Goal: Task Accomplishment & Management: Use online tool/utility

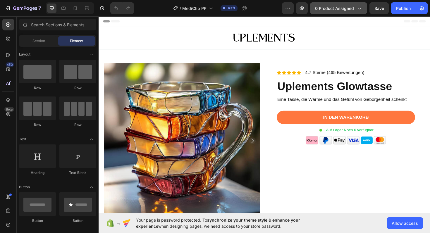
drag, startPoint x: 0, startPoint y: 0, endPoint x: 342, endPoint y: 6, distance: 341.7
click at [342, 6] on span "0 product assigned" at bounding box center [334, 8] width 39 height 6
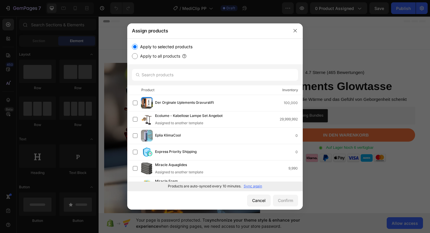
click at [250, 186] on p "Sync again" at bounding box center [253, 186] width 18 height 5
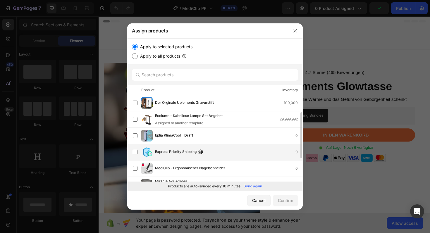
scroll to position [48, 0]
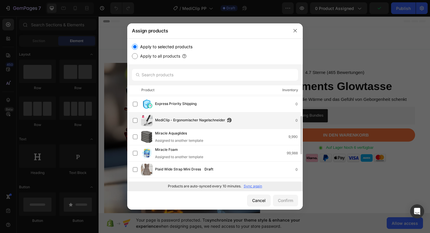
click at [192, 123] on span "MediClip - Ergonomischer Nagelschneider" at bounding box center [190, 120] width 70 height 6
click at [288, 202] on div "Confirm" at bounding box center [285, 200] width 15 height 6
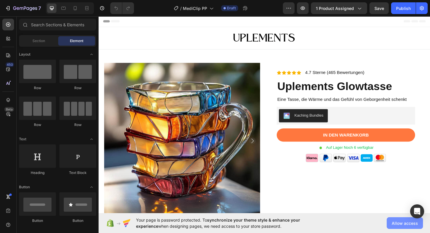
click at [403, 224] on span "Allow access" at bounding box center [405, 223] width 26 height 6
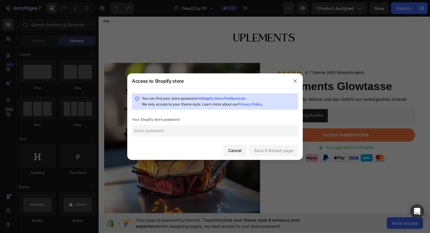
click at [196, 133] on input "text" at bounding box center [215, 131] width 166 height 12
click at [237, 149] on div "Cancel" at bounding box center [234, 150] width 13 height 6
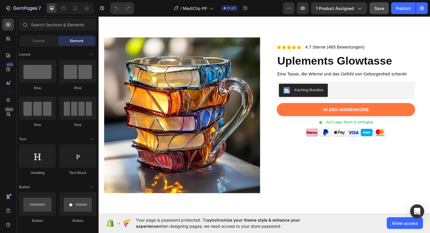
scroll to position [27, 0]
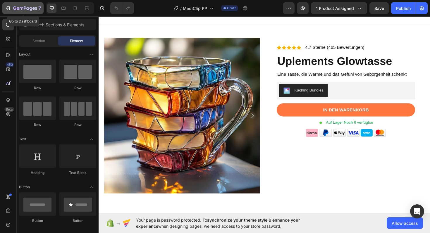
click at [16, 9] on icon "button" at bounding box center [14, 8] width 3 height 4
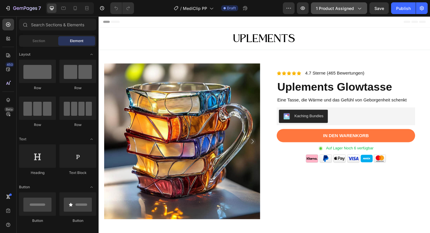
click at [349, 2] on div "7 Version history / MediClip PP Draft Preview 1 product assigned Save Publish" at bounding box center [215, 8] width 430 height 17
click at [348, 3] on button "1 product assigned" at bounding box center [339, 8] width 56 height 12
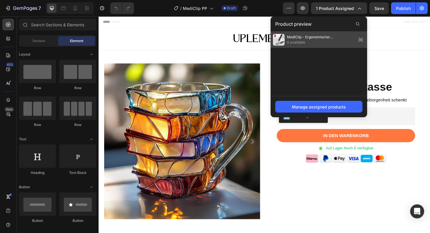
click at [311, 34] on div "MediClip - Ergonomischer Nagelschneider 0 available" at bounding box center [319, 40] width 97 height 16
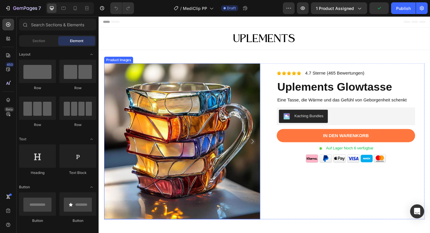
click at [161, 109] on img at bounding box center [186, 148] width 165 height 165
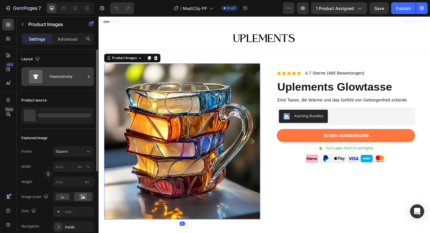
click at [55, 77] on div "Featured only" at bounding box center [68, 76] width 36 height 13
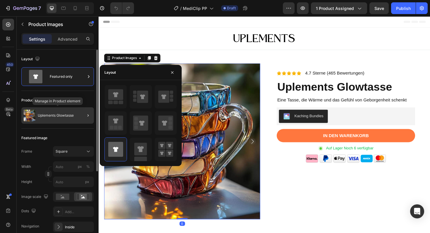
click at [65, 114] on p "Uplements Glowtasse" at bounding box center [56, 115] width 36 height 4
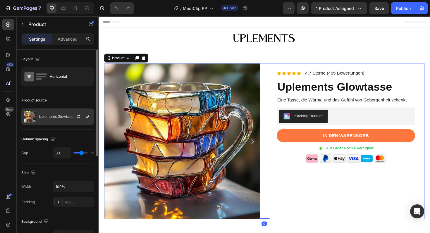
click at [73, 109] on div at bounding box center [81, 117] width 26 height 16
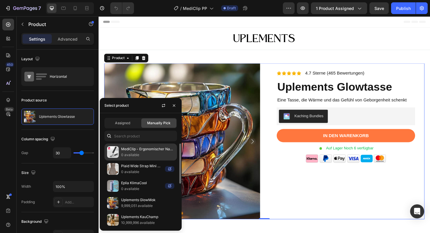
click at [140, 148] on p "MediClip - Ergonomischer Nagelschneider" at bounding box center [147, 149] width 53 height 6
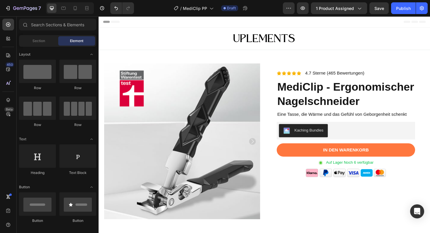
click at [206, 26] on div "Header" at bounding box center [274, 22] width 342 height 12
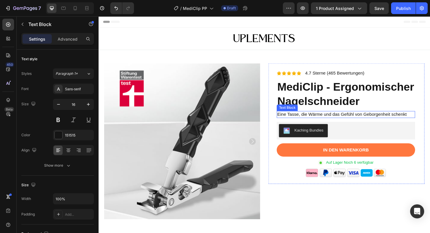
click at [419, 123] on p "Eine Tasse, die Wärme und das Gefühl von Geborgenheit schenkt" at bounding box center [360, 120] width 145 height 6
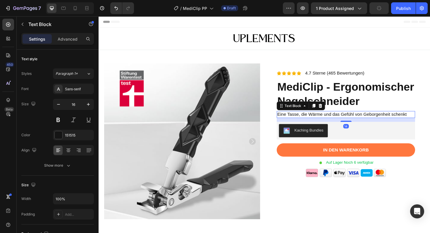
click at [424, 123] on p "Eine Tasse, die Wärme und das Gefühl von Geborgenheit schenkt" at bounding box center [360, 120] width 145 height 6
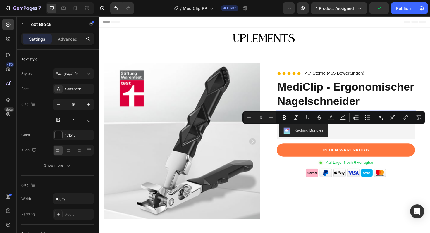
drag, startPoint x: 422, startPoint y: 135, endPoint x: 286, endPoint y: 136, distance: 136.0
click at [288, 123] on p "Eine Tasse, die Wärme und das Gefühl von Geborgenheit schenkt" at bounding box center [360, 120] width 145 height 6
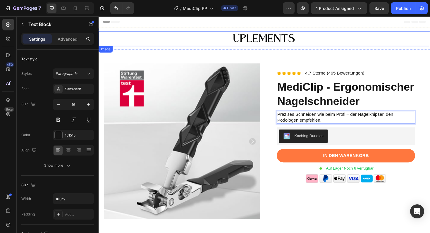
click at [388, 46] on div at bounding box center [274, 40] width 351 height 16
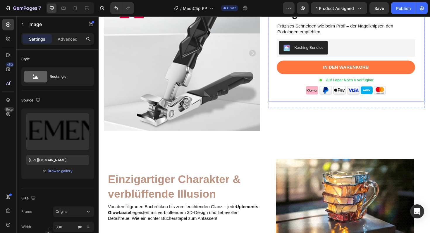
scroll to position [99, 0]
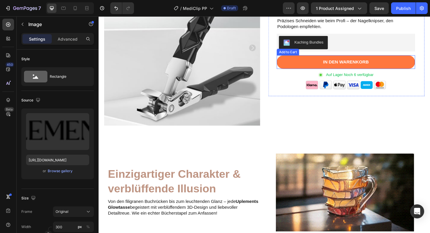
click at [417, 72] on button "In den warenkorb" at bounding box center [360, 65] width 147 height 14
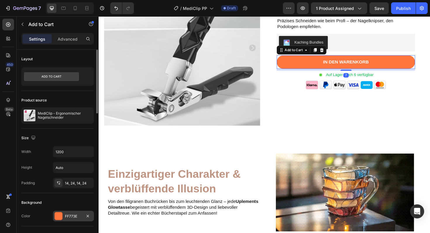
click at [59, 218] on div at bounding box center [59, 216] width 8 height 8
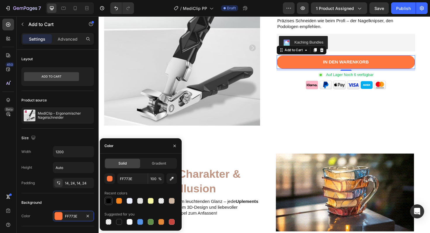
click at [111, 204] on div at bounding box center [108, 200] width 7 height 7
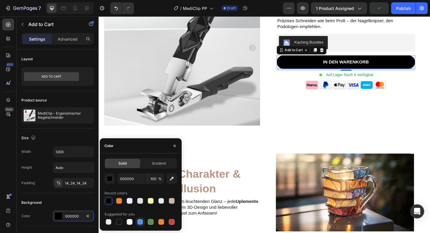
click at [138, 220] on div at bounding box center [140, 222] width 6 height 6
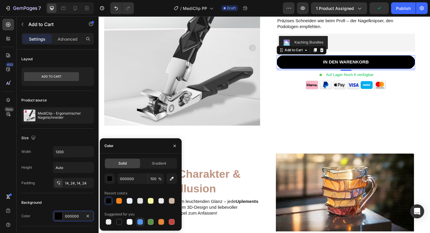
type input "5594E7"
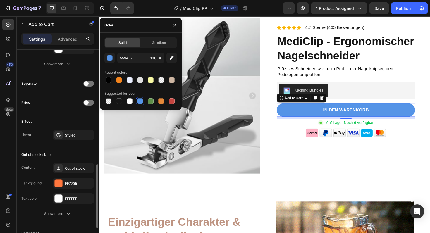
scroll to position [319, 0]
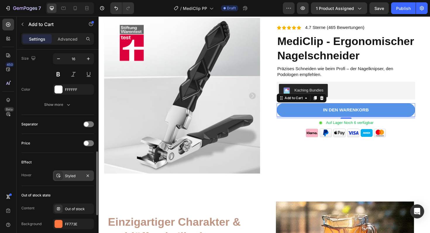
click at [66, 177] on div "Styled" at bounding box center [73, 175] width 17 height 5
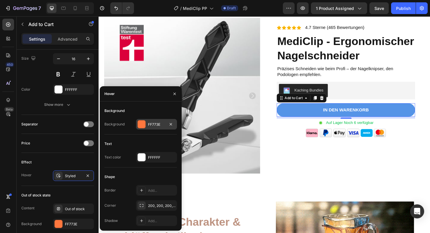
click at [149, 123] on div "FF773E" at bounding box center [156, 124] width 17 height 5
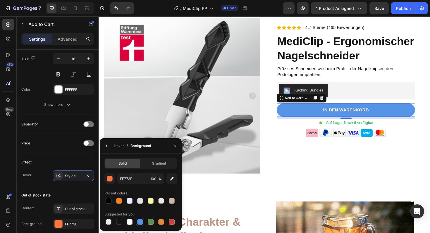
click at [139, 220] on div at bounding box center [140, 222] width 6 height 6
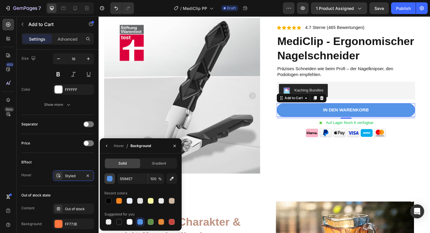
click at [112, 180] on div "button" at bounding box center [110, 179] width 6 height 6
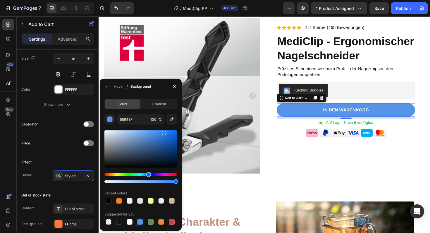
drag, startPoint x: 155, startPoint y: 141, endPoint x: 164, endPoint y: 131, distance: 13.7
click at [164, 131] on div at bounding box center [140, 148] width 73 height 37
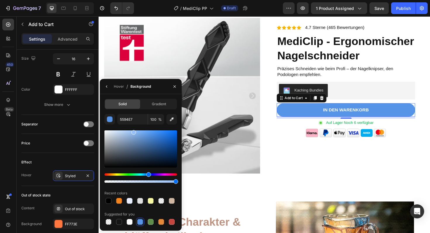
drag, startPoint x: 161, startPoint y: 131, endPoint x: 133, endPoint y: 131, distance: 28.4
click at [133, 131] on div at bounding box center [133, 132] width 5 height 5
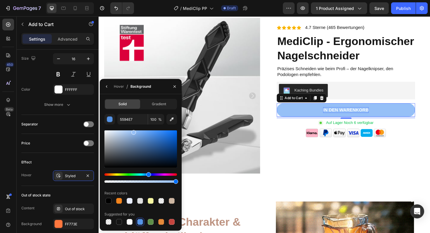
type input "96C0F7"
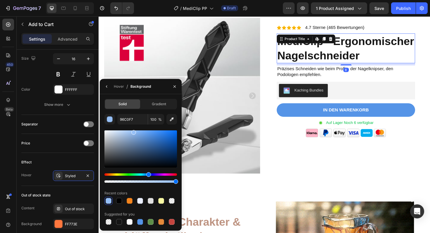
click at [425, 66] on h1 "MediClip - Ergonomischer Nagelschneider" at bounding box center [360, 51] width 147 height 32
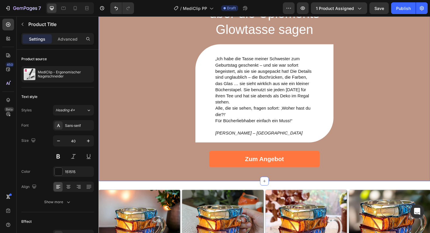
scroll to position [645, 0]
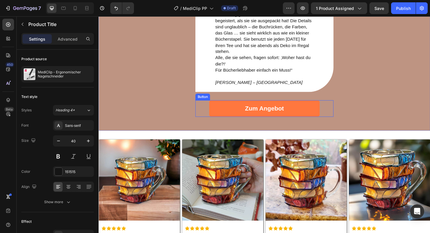
click at [324, 120] on link "Zum Angebot" at bounding box center [274, 114] width 117 height 18
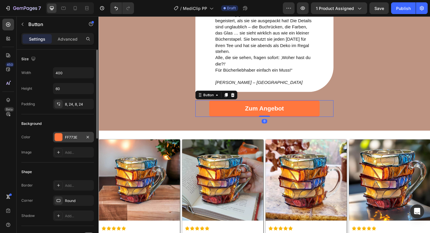
click at [58, 138] on div at bounding box center [59, 137] width 8 height 8
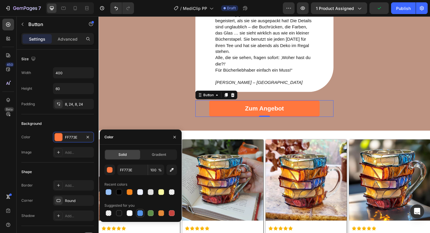
click at [140, 215] on div at bounding box center [140, 213] width 6 height 6
type input "5594E7"
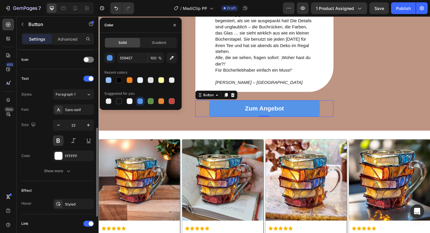
scroll to position [177, 0]
click at [75, 201] on div "Styled" at bounding box center [73, 203] width 17 height 5
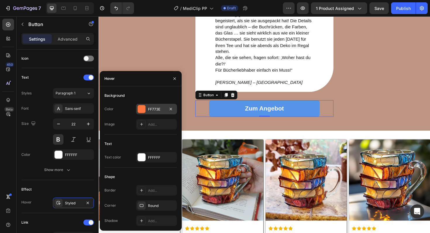
click at [144, 107] on div at bounding box center [142, 109] width 8 height 8
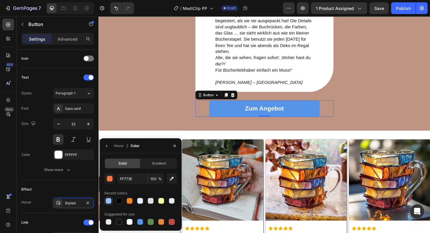
click at [111, 202] on div at bounding box center [108, 200] width 7 height 7
type input "96C0F7"
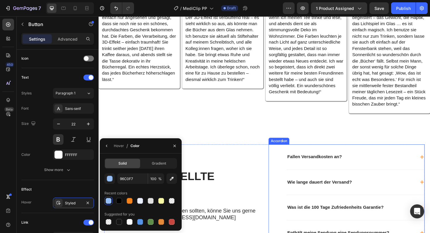
scroll to position [1047, 0]
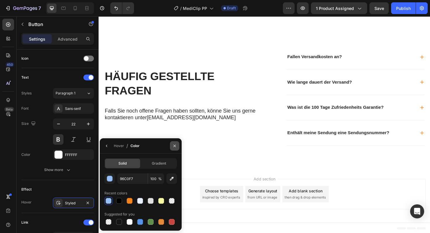
click at [176, 146] on icon "button" at bounding box center [174, 146] width 5 height 5
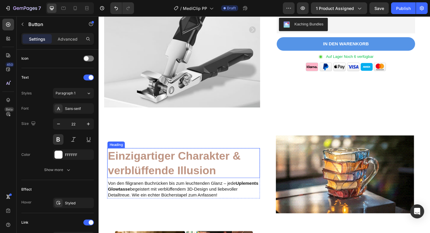
scroll to position [125, 0]
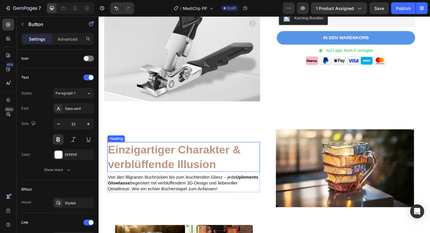
click at [230, 175] on h2 "Einzigartiger Charakter & verblüffende Illusion" at bounding box center [188, 165] width 161 height 32
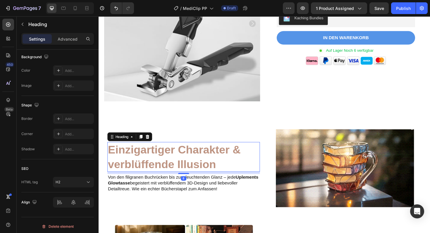
scroll to position [0, 0]
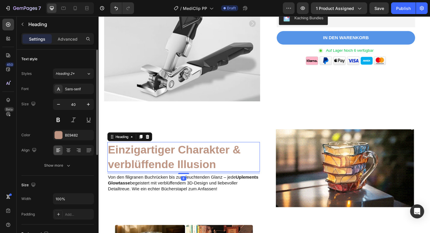
click at [225, 168] on h2 "Einzigartiger Charakter & verblüffende Illusion" at bounding box center [188, 165] width 161 height 32
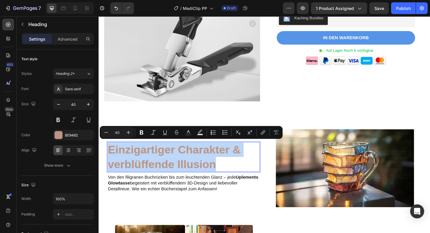
drag, startPoint x: 224, startPoint y: 171, endPoint x: 111, endPoint y: 156, distance: 114.1
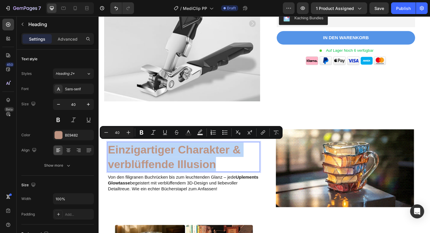
click at [111, 156] on p "Einzigartiger Charakter & verblüffende Illusion" at bounding box center [189, 165] width 160 height 30
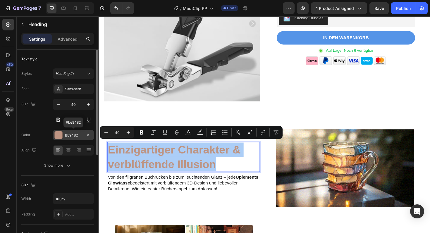
click at [60, 134] on div at bounding box center [59, 135] width 8 height 8
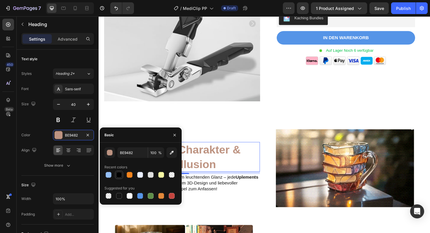
click at [120, 174] on div at bounding box center [119, 175] width 6 height 6
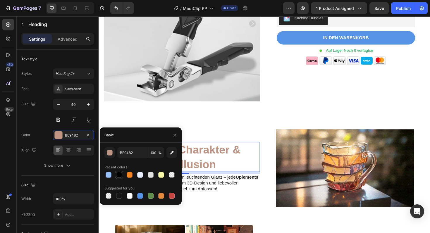
type input "000000"
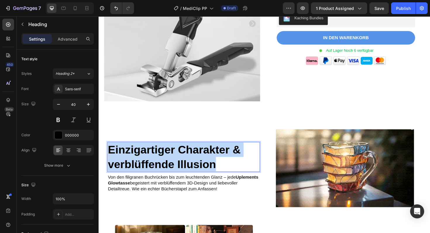
drag, startPoint x: 228, startPoint y: 171, endPoint x: 110, endPoint y: 157, distance: 118.7
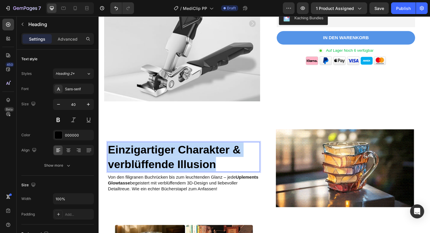
click at [110, 157] on p "Einzigartiger Charakter & verblüffende Illusion" at bounding box center [189, 165] width 160 height 30
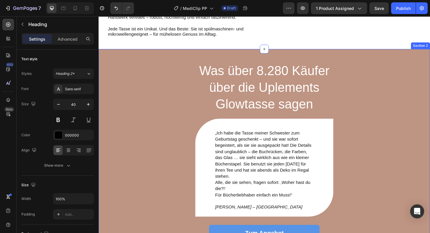
scroll to position [495, 0]
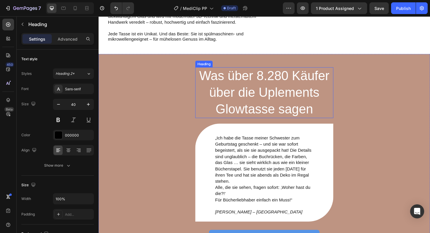
click at [298, 120] on h2 "Was über 8.280 Käufer über die Uplements Glowtasse sagen" at bounding box center [274, 97] width 146 height 54
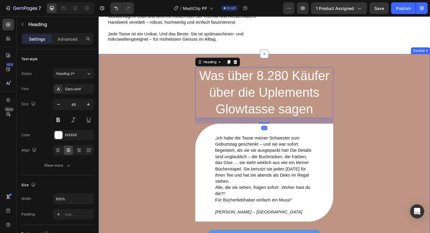
click at [389, 116] on div "Was über 8.280 Käufer über die Uplements Glowtasse sagen Heading 20 „Ich habe d…" at bounding box center [274, 165] width 351 height 218
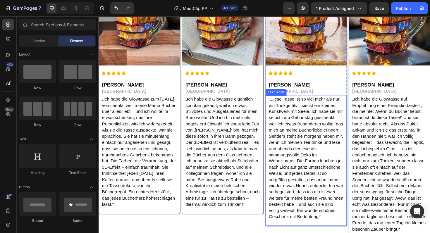
scroll to position [394, 0]
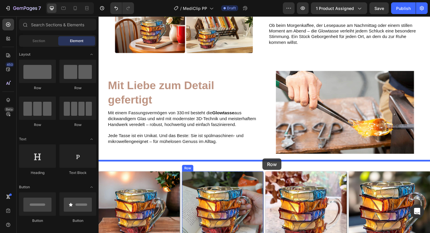
drag, startPoint x: 193, startPoint y: 119, endPoint x: 272, endPoint y: 167, distance: 92.0
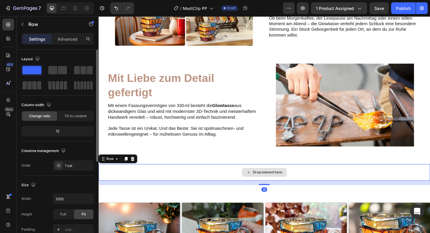
scroll to position [402, 0]
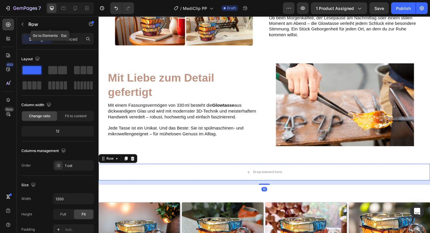
click at [23, 23] on icon "button" at bounding box center [22, 24] width 5 height 5
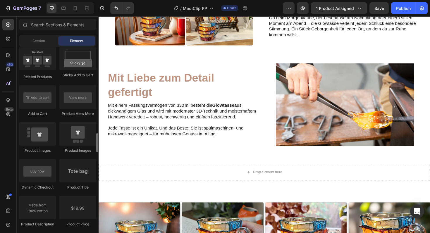
scroll to position [786, 0]
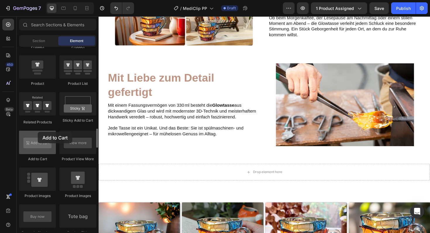
drag, startPoint x: 42, startPoint y: 144, endPoint x: 44, endPoint y: 134, distance: 10.7
click at [38, 132] on div at bounding box center [37, 142] width 37 height 23
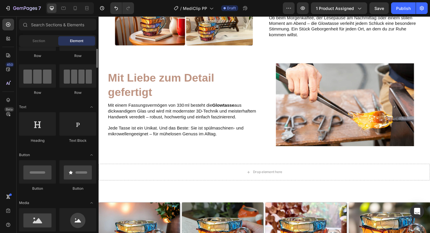
scroll to position [0, 0]
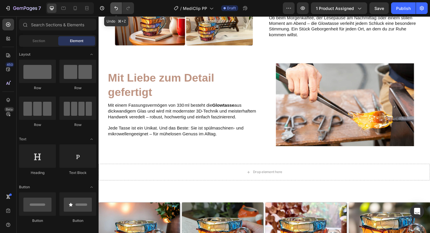
click at [115, 11] on icon "Undo/Redo" at bounding box center [116, 8] width 6 height 6
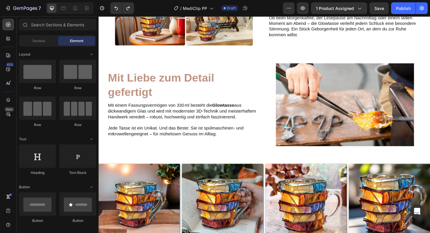
click at [114, 14] on div "7 Version history / MediClip PP Draft Preview 1 product assigned Save Publish" at bounding box center [215, 8] width 430 height 17
click at [115, 9] on icon "Undo/Redo" at bounding box center [116, 8] width 6 height 6
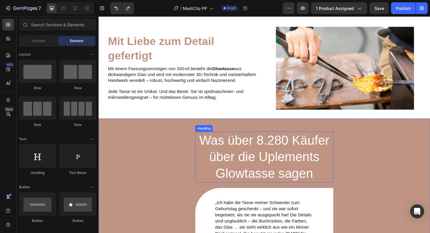
scroll to position [587, 0]
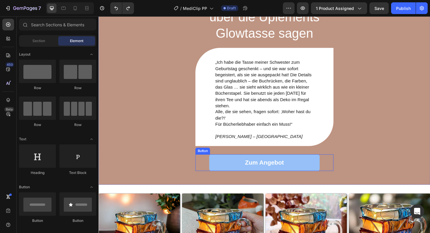
click at [299, 172] on link "Zum Angebot" at bounding box center [274, 172] width 117 height 18
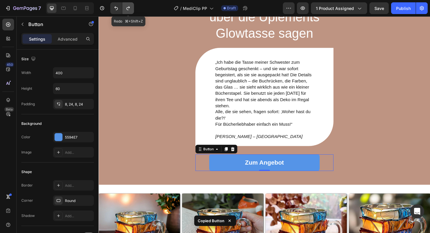
click at [130, 6] on icon "Undo/Redo" at bounding box center [128, 8] width 6 height 6
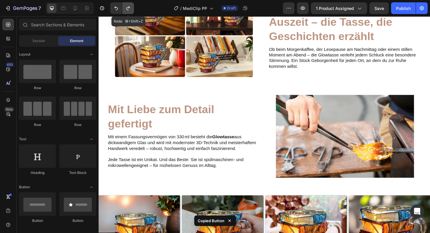
click at [130, 6] on icon "Undo/Redo" at bounding box center [128, 8] width 6 height 6
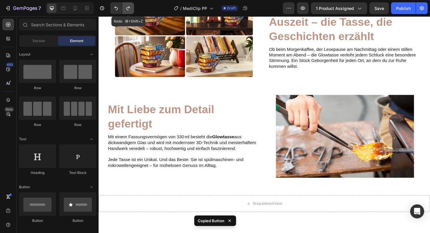
scroll to position [410, 0]
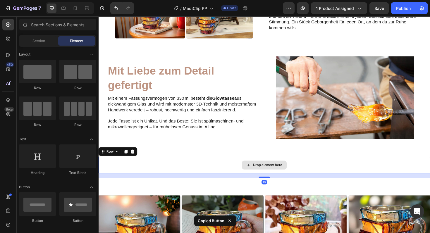
click at [326, 170] on div "Drop element here" at bounding box center [274, 174] width 351 height 18
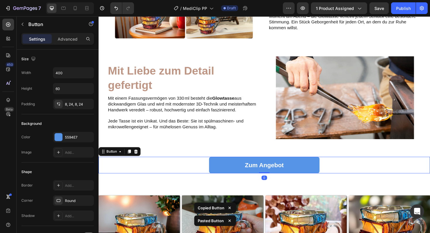
click at [352, 175] on div "Zum Angebot Button 0" at bounding box center [274, 174] width 351 height 18
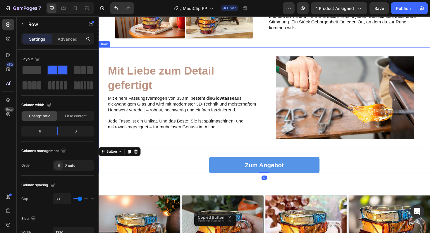
click at [258, 148] on div "Mit Liebe zum Detail gefertigt Heading Mit einem Fassungsvermögen von 330 ml be…" at bounding box center [274, 102] width 351 height 106
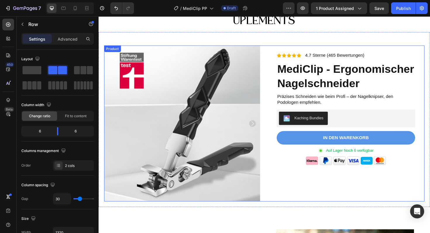
scroll to position [49, 0]
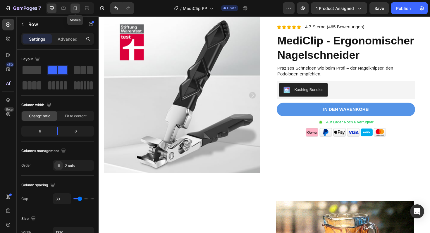
click at [75, 8] on icon at bounding box center [75, 8] width 6 height 6
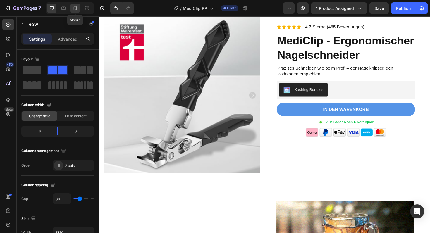
type input "0"
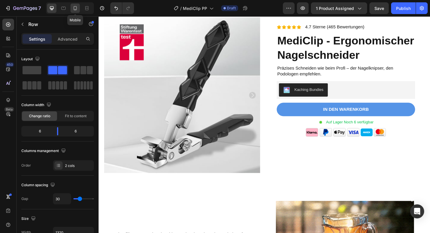
type input "0"
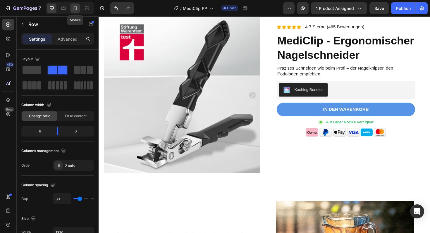
type input "100%"
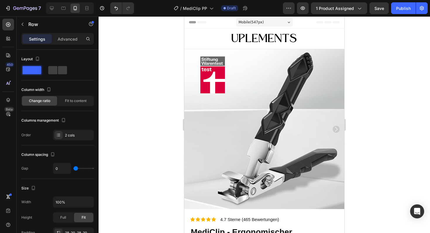
click at [430, 132] on div at bounding box center [264, 124] width 331 height 217
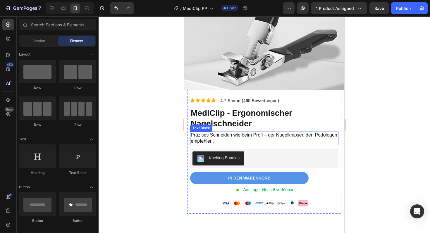
scroll to position [125, 0]
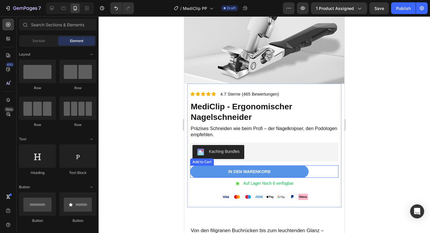
click at [322, 170] on div "In den warenkorb Add to Cart" at bounding box center [264, 172] width 148 height 12
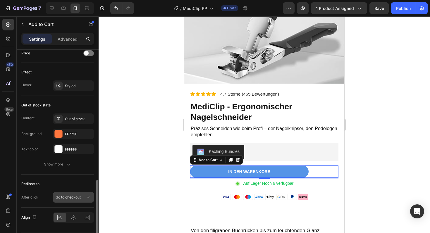
scroll to position [427, 0]
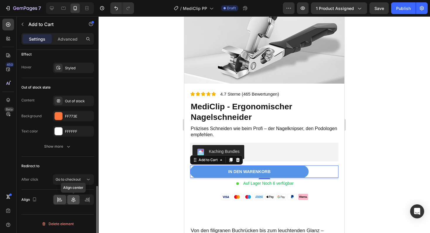
click at [76, 200] on icon at bounding box center [73, 200] width 6 height 6
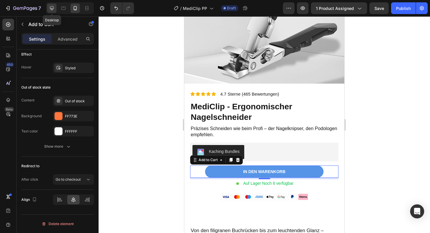
click at [53, 7] on icon at bounding box center [52, 8] width 6 height 6
type input "1200"
type input "Auto"
type input "16"
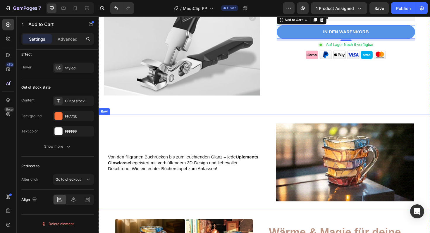
scroll to position [130, 0]
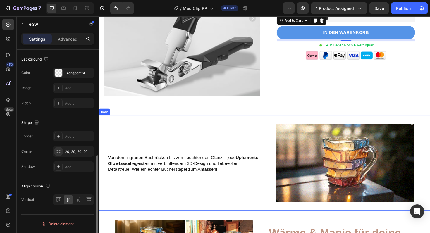
click at [198, 127] on div "Heading Von den filigranen Buchrücken bis zum leuchtenden Glanz – jede Uplement…" at bounding box center [274, 171] width 351 height 101
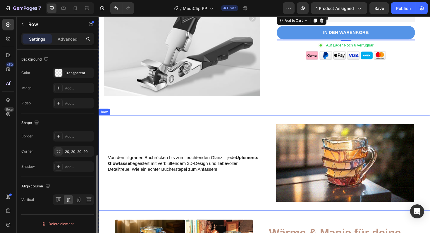
scroll to position [0, 0]
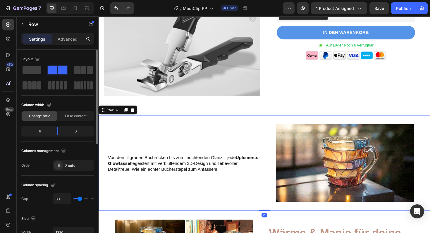
click at [207, 140] on div "Heading Von den filigranen Buchrücken bis zum leuchtenden Glanz – jede Uplement…" at bounding box center [189, 171] width 162 height 82
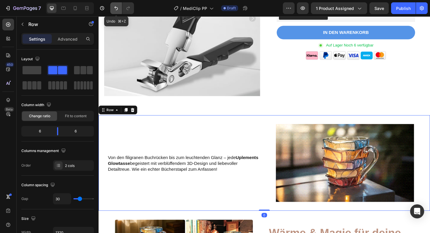
click at [118, 10] on icon "Undo/Redo" at bounding box center [116, 8] width 6 height 6
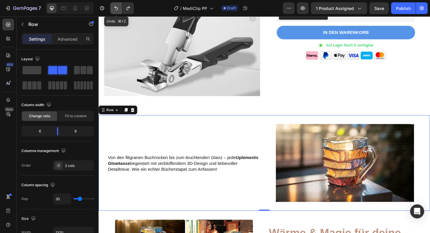
click at [118, 10] on icon "Undo/Redo" at bounding box center [116, 8] width 6 height 6
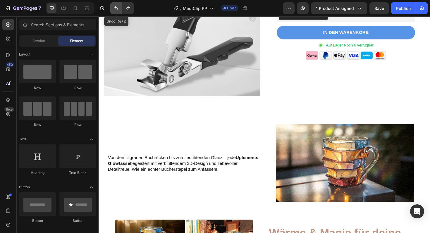
click at [118, 10] on icon "Undo/Redo" at bounding box center [116, 8] width 6 height 6
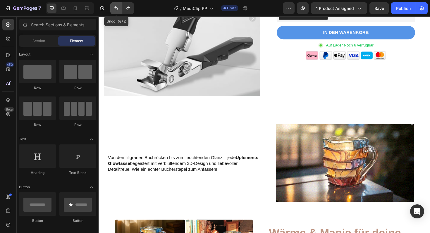
click at [118, 10] on icon "Undo/Redo" at bounding box center [116, 8] width 6 height 6
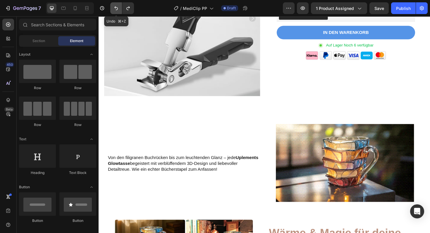
click at [118, 10] on icon "Undo/Redo" at bounding box center [116, 8] width 6 height 6
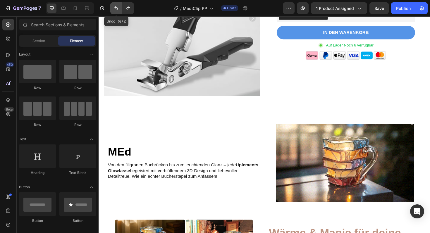
click at [118, 10] on icon "Undo/Redo" at bounding box center [116, 8] width 6 height 6
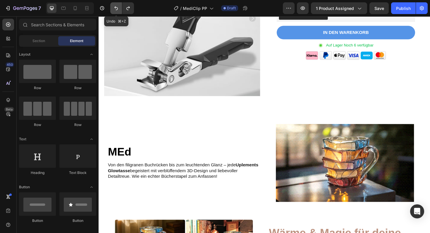
click at [118, 10] on icon "Undo/Redo" at bounding box center [116, 8] width 6 height 6
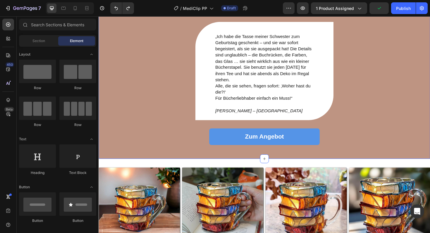
scroll to position [573, 0]
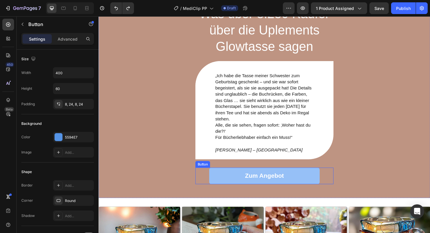
click at [317, 188] on link "Zum Angebot" at bounding box center [274, 186] width 117 height 18
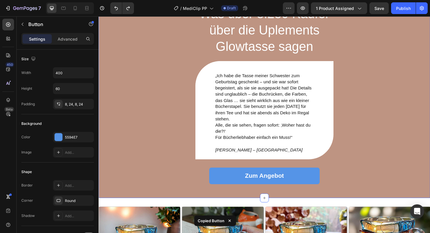
click at [425, 148] on div "Was über 8.280 Käufer über die Uplements Glowtasse sagen Heading „Ich habe die …" at bounding box center [274, 99] width 351 height 218
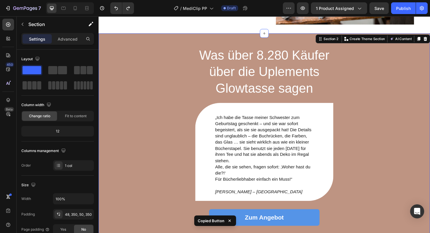
scroll to position [517, 0]
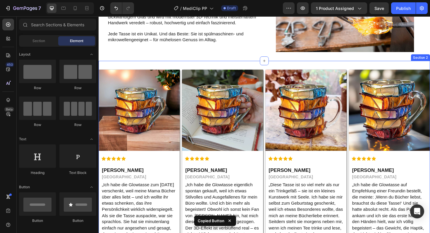
scroll to position [480, 0]
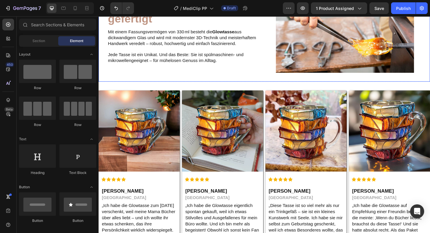
click at [286, 76] on div "Mit Liebe zum Detail gefertigt Heading Mit einem Fassungsvermögen von 330 ml be…" at bounding box center [274, 32] width 351 height 106
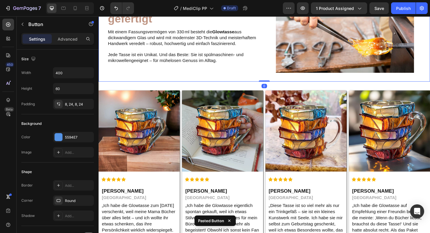
scroll to position [489, 0]
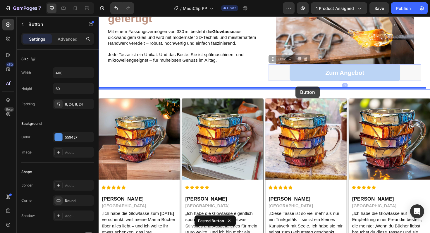
drag, startPoint x: 425, startPoint y: 76, endPoint x: 307, endPoint y: 91, distance: 119.7
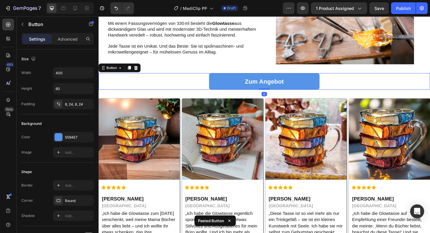
scroll to position [480, 0]
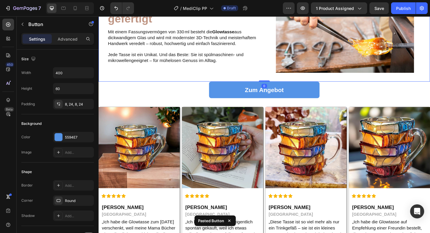
click at [235, 68] on div "Mit Liebe zum Detail gefertigt Heading Mit einem Fassungsvermögen von 330 ml be…" at bounding box center [189, 32] width 162 height 88
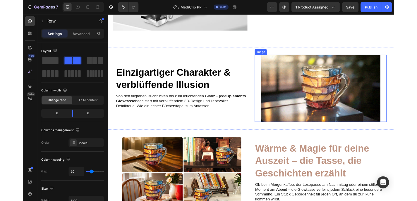
scroll to position [197, 0]
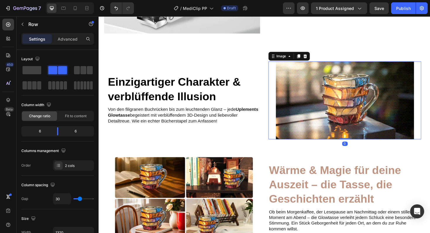
click at [354, 120] on img at bounding box center [359, 105] width 146 height 82
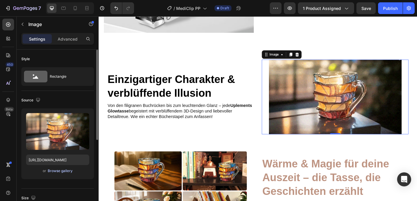
click at [61, 171] on div "Browse gallery" at bounding box center [60, 170] width 25 height 5
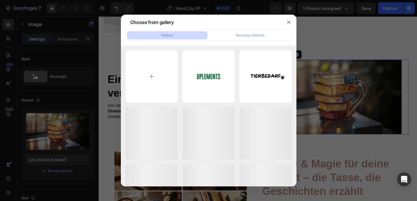
type input "C:\fakepath\revcontent_breitbart_com_2025_08_21_287286b7.gif"
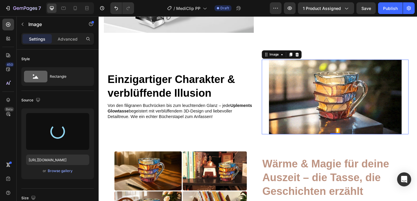
type input "https://cdn.shopify.com/s/files/1/0941/7444/5907/files/gempages_554191837036807…"
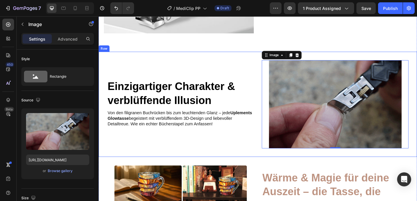
scroll to position [208, 0]
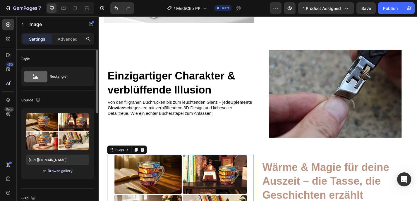
click at [63, 168] on button "Browse gallery" at bounding box center [59, 171] width 25 height 6
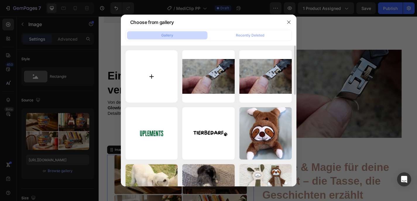
click at [156, 75] on input "file" at bounding box center [151, 76] width 52 height 52
type input "C:\fakepath\5.png"
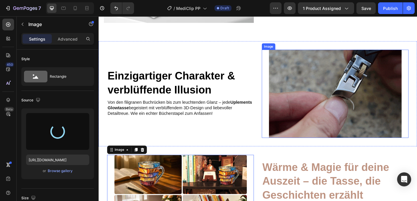
type input "https://cdn.shopify.com/s/files/1/0941/7444/5907/files/gempages_554191837036807…"
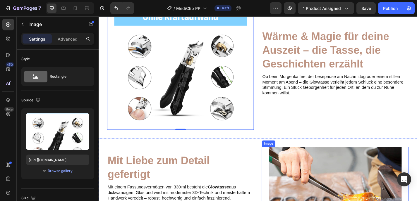
scroll to position [451, 0]
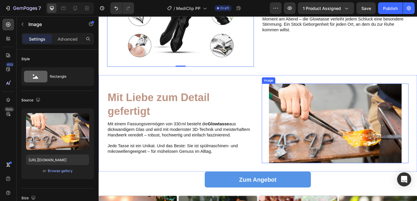
click at [323, 116] on img at bounding box center [359, 135] width 146 height 88
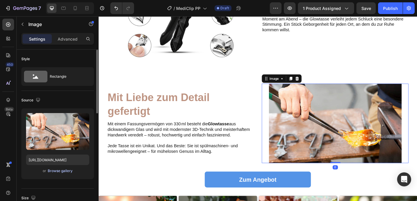
click at [72, 171] on div "Browse gallery" at bounding box center [60, 170] width 25 height 5
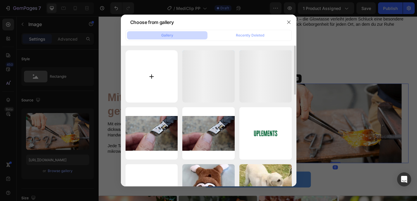
click at [166, 77] on input "file" at bounding box center [151, 76] width 52 height 52
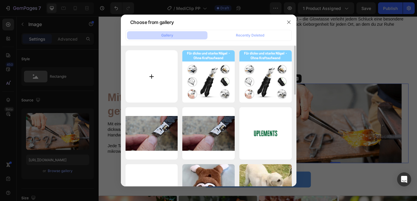
type input "C:\fakepath\6.png"
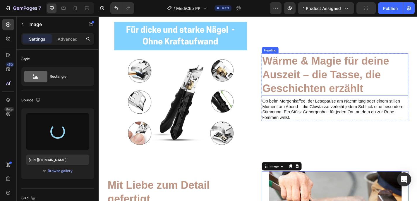
scroll to position [433, 0]
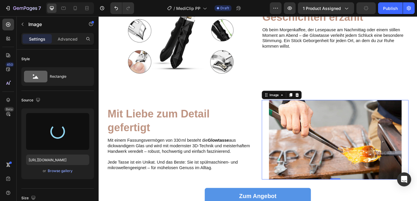
type input "https://cdn.shopify.com/s/files/1/0941/7444/5907/files/gempages_554191837036807…"
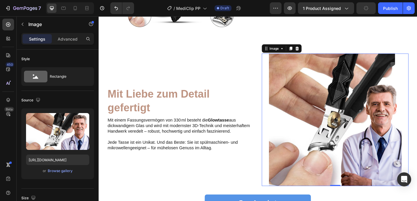
scroll to position [452, 0]
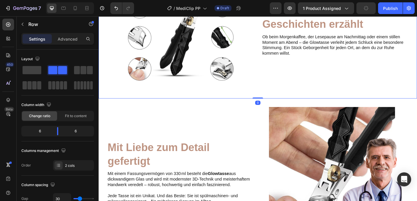
scroll to position [417, 0]
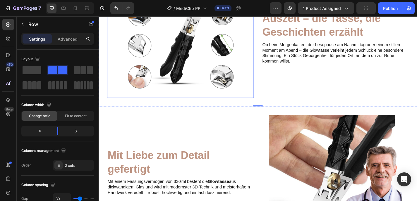
click at [191, 55] on img at bounding box center [189, 34] width 146 height 146
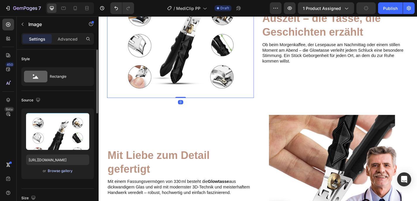
click at [59, 169] on div "Browse gallery" at bounding box center [60, 170] width 25 height 5
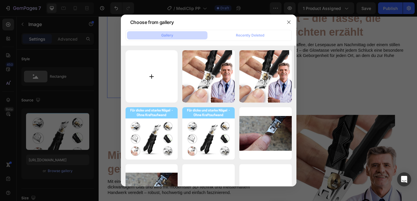
click at [156, 79] on input "file" at bounding box center [151, 76] width 52 height 52
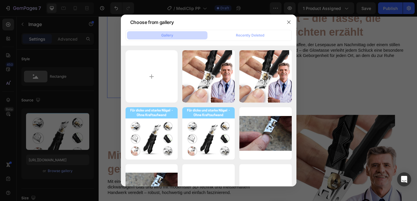
type input "C:\fakepath\4.png"
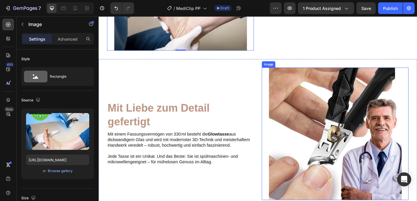
scroll to position [306, 0]
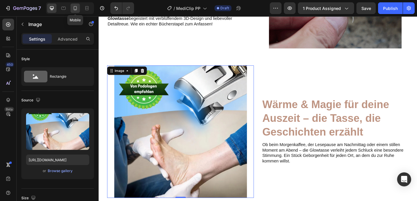
click at [78, 9] on div at bounding box center [74, 8] width 9 height 9
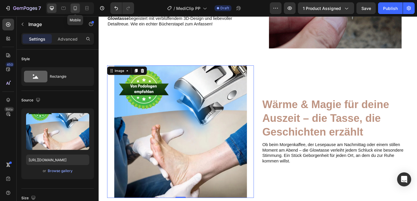
type input "https://cdn.shopify.com/s/files/1/0941/7444/5907/files/gempages_554191837036807…"
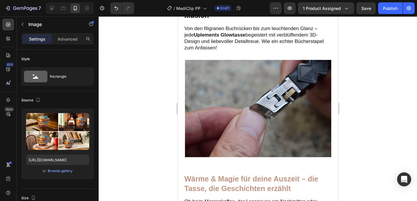
scroll to position [314, 0]
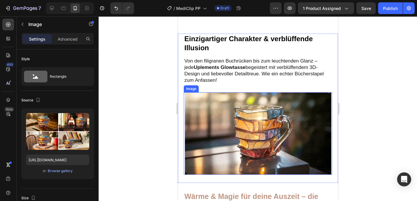
click at [248, 114] on img at bounding box center [258, 133] width 146 height 83
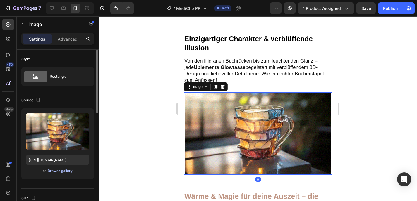
click at [61, 169] on div "Browse gallery" at bounding box center [60, 170] width 25 height 5
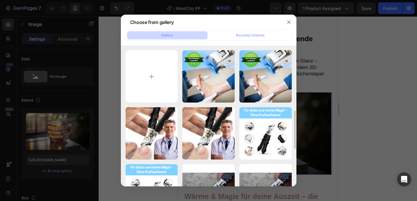
scroll to position [103, 0]
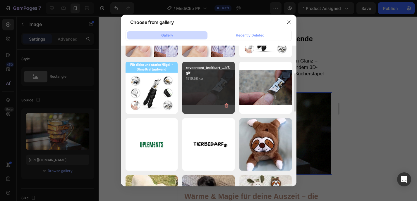
click at [219, 98] on div "revcontent_breitbart_...b7.gif 1519.58 kb" at bounding box center [208, 88] width 52 height 52
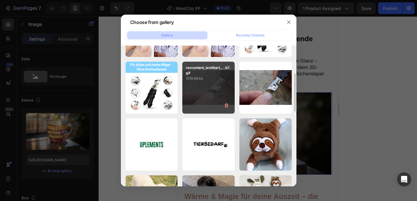
type input "https://cdn.shopify.com/s/files/1/0941/7444/5907/files/gempages_554191837036807…"
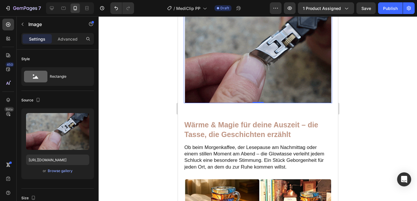
scroll to position [507, 0]
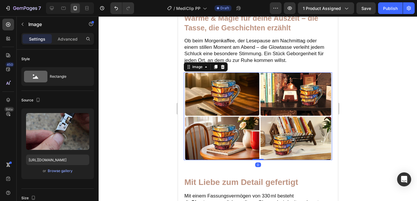
click at [278, 113] on img at bounding box center [258, 117] width 146 height 88
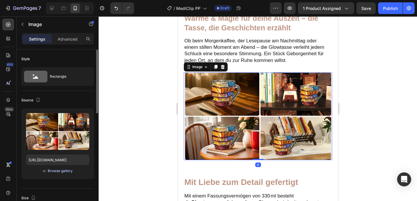
click at [55, 172] on div "Browse gallery" at bounding box center [60, 170] width 25 height 5
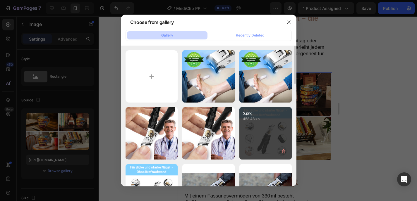
click at [273, 124] on div "5.png 458.48 kb" at bounding box center [265, 133] width 52 height 52
type input "https://cdn.shopify.com/s/files/1/0941/7444/5907/files/gempages_554191837036807…"
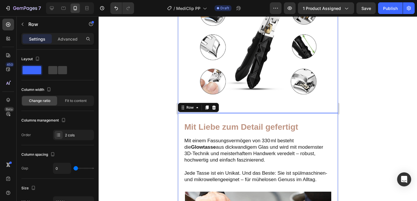
scroll to position [697, 0]
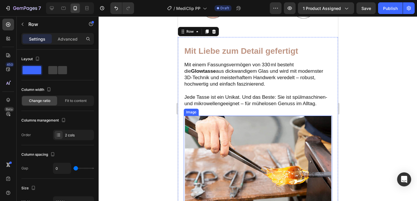
click at [298, 144] on img at bounding box center [258, 160] width 146 height 88
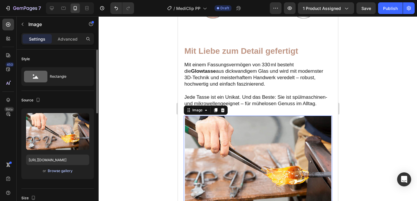
click at [57, 173] on div "Browse gallery" at bounding box center [60, 170] width 25 height 5
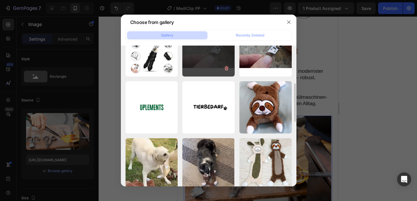
scroll to position [86, 0]
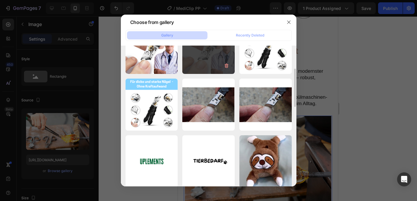
click at [199, 63] on div "6.png 1316.14 kb" at bounding box center [208, 48] width 52 height 52
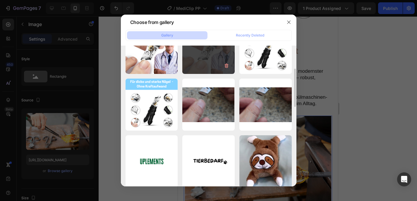
type input "https://cdn.shopify.com/s/files/1/0941/7444/5907/files/gempages_554191837036807…"
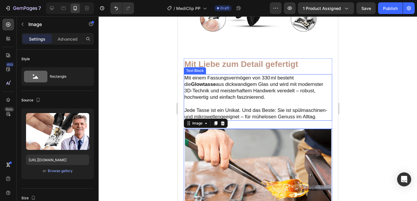
scroll to position [756, 0]
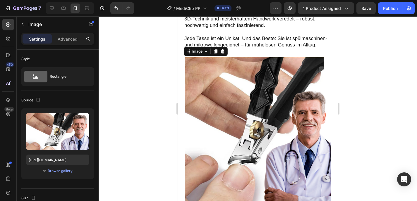
click at [367, 117] on div at bounding box center [258, 108] width 318 height 185
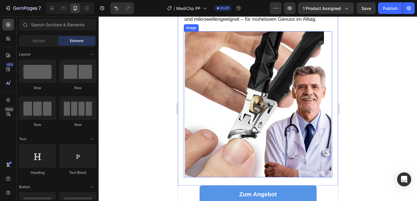
scroll to position [793, 0]
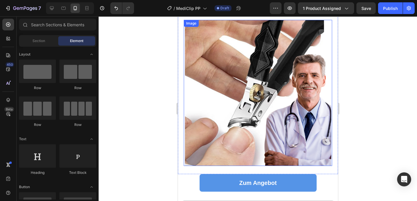
click at [240, 121] on img at bounding box center [258, 93] width 146 height 146
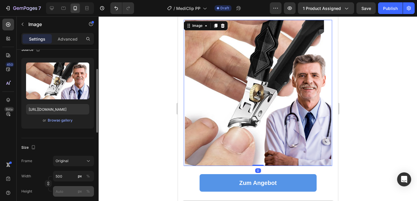
scroll to position [102, 0]
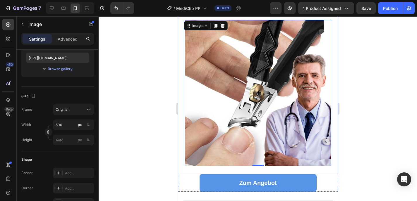
click at [152, 129] on div at bounding box center [258, 108] width 318 height 185
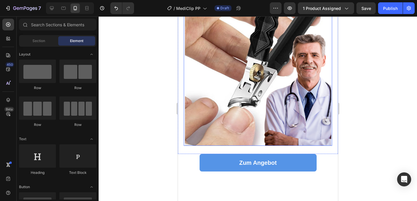
scroll to position [743, 0]
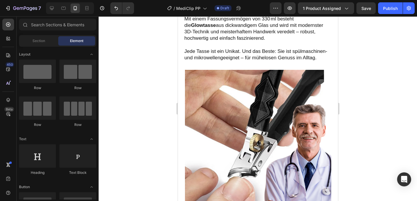
click at [383, 114] on div at bounding box center [258, 108] width 318 height 185
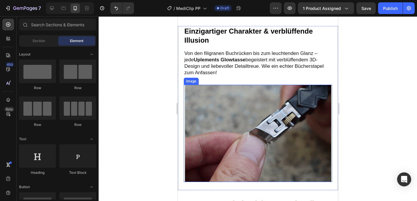
scroll to position [248, 0]
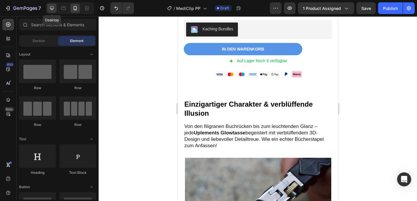
click at [51, 10] on icon at bounding box center [52, 8] width 6 height 6
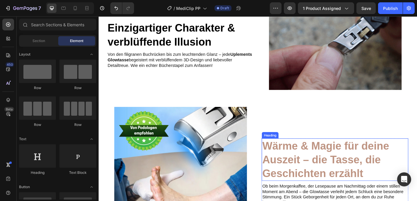
scroll to position [251, 0]
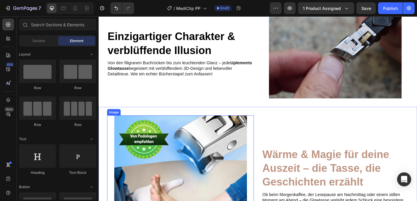
click at [191, 185] on img at bounding box center [189, 199] width 146 height 146
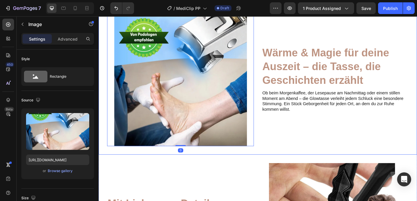
scroll to position [417, 0]
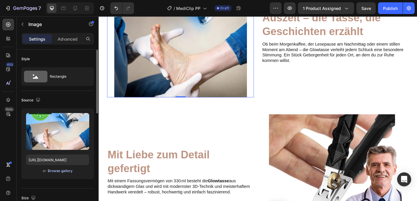
click at [55, 171] on div "Browse gallery" at bounding box center [60, 170] width 25 height 5
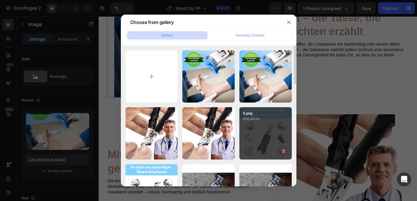
click at [276, 126] on div "5.png 458.48 kb" at bounding box center [265, 133] width 52 height 52
type input "https://cdn.shopify.com/s/files/1/0941/7444/5907/files/gempages_554191837036807…"
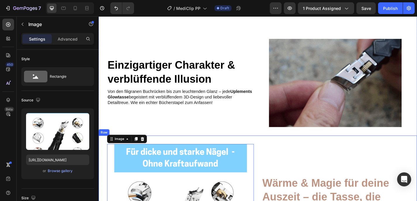
scroll to position [201, 0]
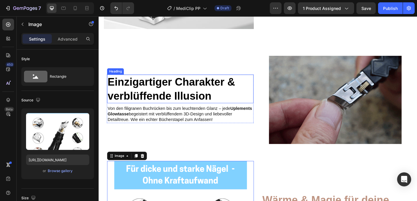
click at [199, 89] on h2 "Einzigartiger Charakter & verblüffende Illusion" at bounding box center [188, 97] width 161 height 32
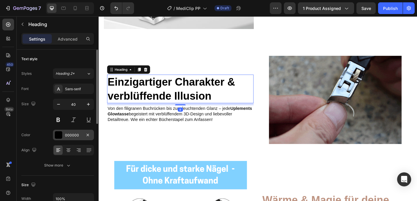
click at [58, 135] on div at bounding box center [59, 135] width 8 height 8
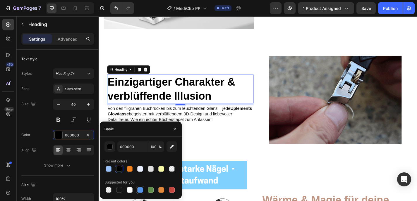
click at [139, 187] on div at bounding box center [140, 190] width 8 height 8
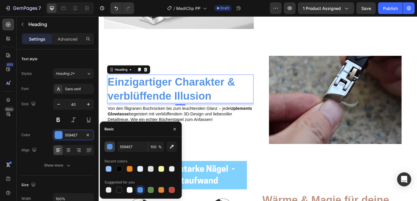
click at [108, 147] on div "button" at bounding box center [110, 147] width 6 height 6
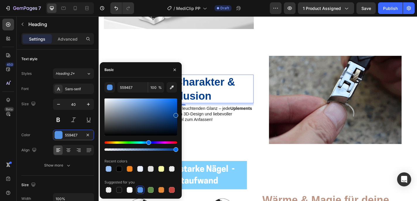
drag, startPoint x: 156, startPoint y: 117, endPoint x: 178, endPoint y: 114, distance: 22.9
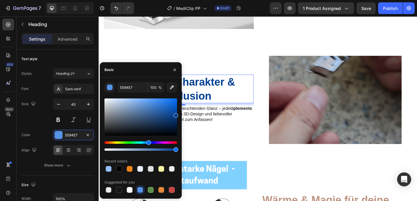
click at [178, 114] on div "5594E7 100 % Recent colors Suggested for you" at bounding box center [141, 138] width 82 height 112
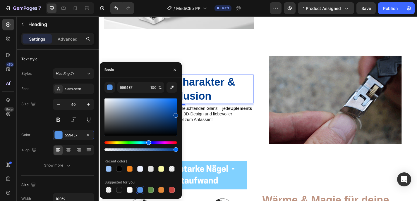
type input "003E91"
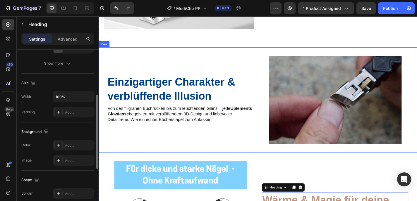
scroll to position [309, 0]
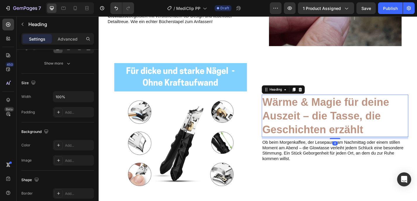
click at [352, 111] on h2 "Wärme & Magie für deine Auszeit – die Tasse, die Geschichten erzählt" at bounding box center [358, 126] width 161 height 47
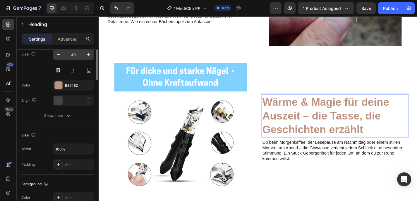
scroll to position [4, 0]
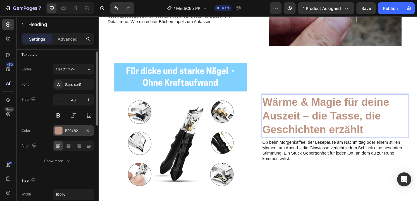
click at [58, 131] on div at bounding box center [59, 131] width 8 height 8
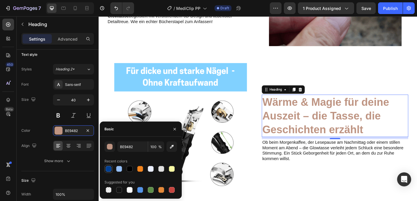
click at [105, 169] on div at bounding box center [108, 169] width 7 height 7
type input "003E91"
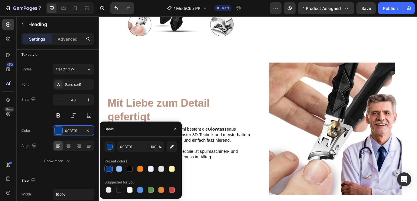
scroll to position [477, 0]
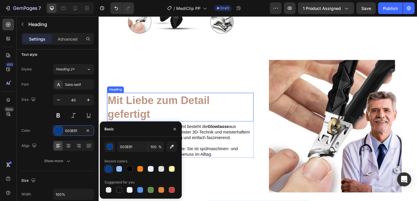
click at [172, 114] on h2 "Mit Liebe zum Detail gefertigt" at bounding box center [188, 117] width 161 height 32
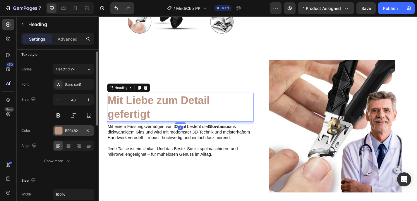
click at [55, 133] on div at bounding box center [59, 131] width 8 height 8
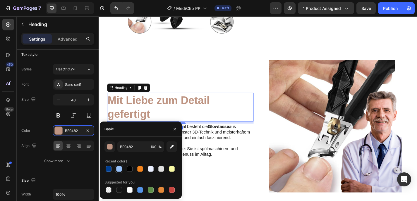
drag, startPoint x: 108, startPoint y: 169, endPoint x: 117, endPoint y: 165, distance: 9.7
click at [108, 169] on div at bounding box center [109, 169] width 6 height 6
type input "003E91"
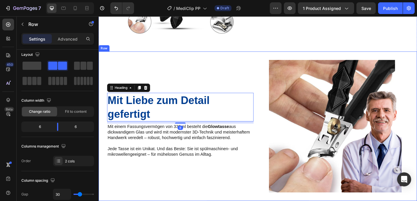
click at [226, 80] on div "Mit Liebe zum Detail gefertigt Heading 8 Mit einem Fassungsvermögen von 330 ml …" at bounding box center [189, 138] width 162 height 146
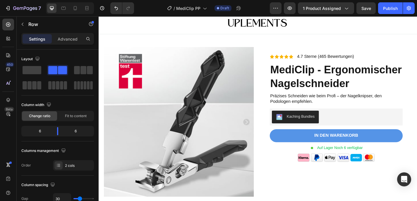
scroll to position [0, 0]
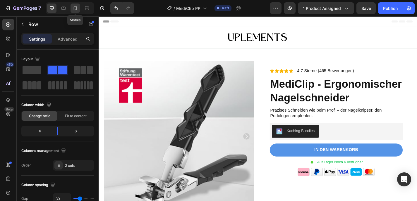
click at [74, 7] on icon at bounding box center [75, 8] width 6 height 6
type input "0"
type input "100%"
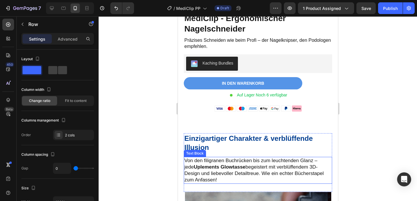
scroll to position [144, 0]
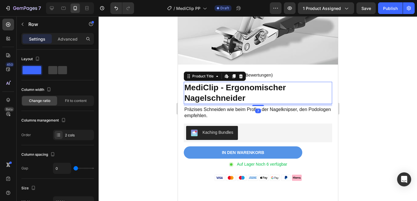
click at [249, 93] on h1 "MediClip - Ergonomischer Nagelschneider" at bounding box center [257, 93] width 148 height 23
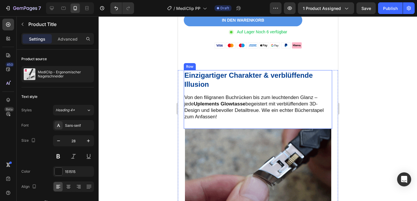
scroll to position [303, 0]
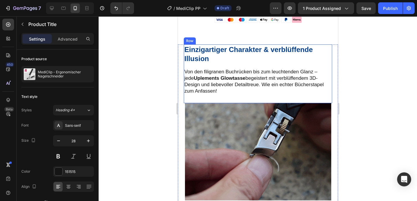
click at [257, 63] on div "Einzigartiger Charakter & verblüffende Illusion Heading Von den filigranen Buch…" at bounding box center [257, 73] width 148 height 59
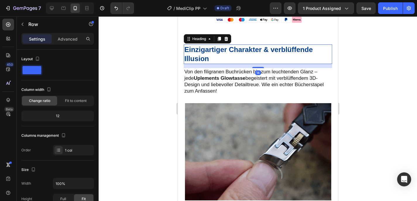
drag, startPoint x: 230, startPoint y: 58, endPoint x: 216, endPoint y: 57, distance: 13.2
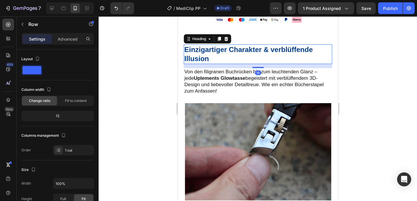
click at [230, 58] on h2 "Einzigartiger Charakter & verblüffende Illusion" at bounding box center [257, 53] width 148 height 19
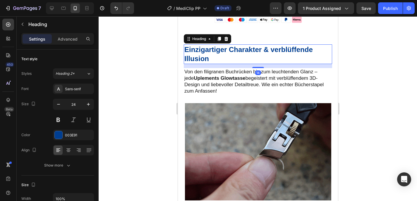
click at [216, 56] on h2 "Einzigartiger Charakter & verblüffende Illusion" at bounding box center [257, 53] width 148 height 19
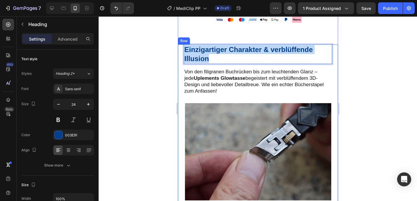
drag, startPoint x: 216, startPoint y: 56, endPoint x: 183, endPoint y: 46, distance: 34.5
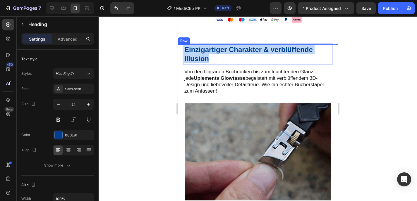
click at [183, 46] on div "Einzigartiger Charakter & verblüffende Illusion Heading 14 Von den filigranen B…" at bounding box center [258, 126] width 160 height 164
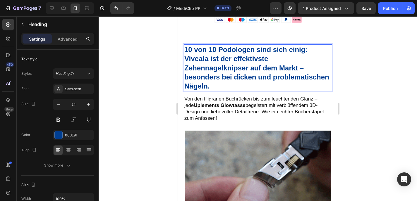
click at [204, 57] on p "10 von 10 Podologen sind sich einig: Viveala ist der effektivste Zehennagelknip…" at bounding box center [257, 68] width 147 height 46
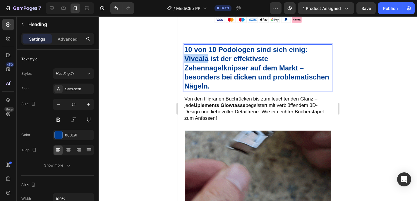
drag, startPoint x: 206, startPoint y: 56, endPoint x: 179, endPoint y: 56, distance: 27.2
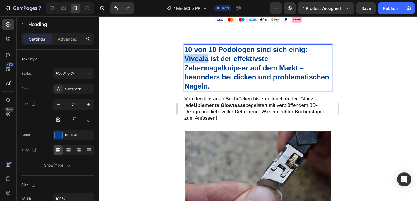
click at [179, 56] on div "10 von 10 Podologen sind sich einig: Viveala ist der effektivste Zehennagelknip…" at bounding box center [258, 140] width 160 height 192
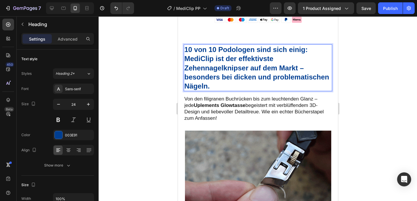
click at [199, 64] on p "10 von 10 Podologen sind sich einig: MediClip ist der effektivste Zehennagelkni…" at bounding box center [257, 68] width 147 height 46
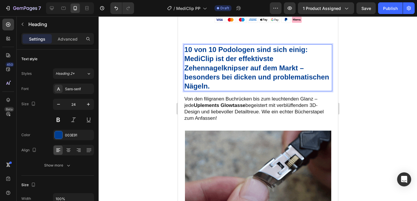
click at [207, 64] on p "10 von 10 Podologen sind sich einig: MediClip ist der effektivste Zehennagelkni…" at bounding box center [257, 68] width 147 height 46
drag, startPoint x: 208, startPoint y: 65, endPoint x: 182, endPoint y: 65, distance: 26.6
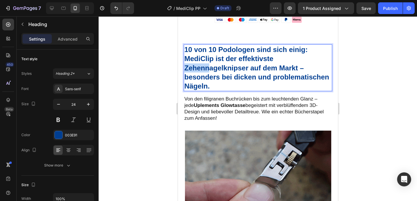
click at [182, 65] on div "10 von 10 Podologen sind sich einig: MediClip ist der effektivste Zehennagelkni…" at bounding box center [258, 140] width 160 height 192
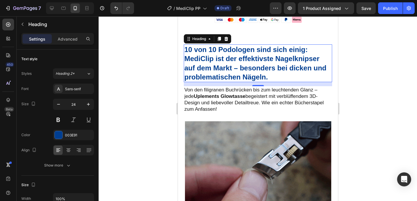
click at [359, 78] on div at bounding box center [258, 108] width 318 height 185
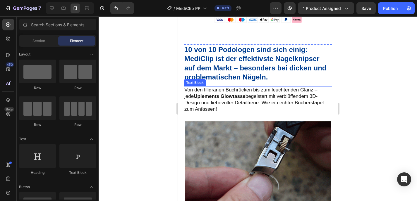
click at [230, 102] on p "Von den filigranen Buchrücken bis zum leuchtenden Glanz – jede Uplements Glowta…" at bounding box center [257, 100] width 147 height 26
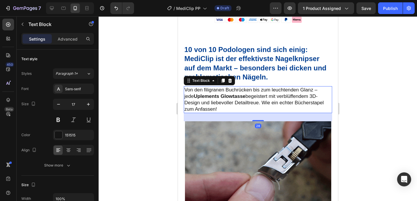
click at [220, 108] on div "Von den filigranen Buchrücken bis zum leuchtenden Glanz – jede Uplements Glowta…" at bounding box center [257, 99] width 148 height 27
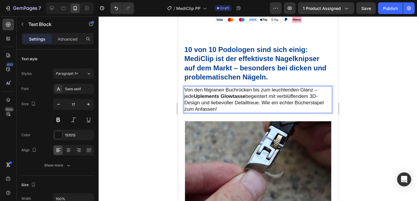
drag, startPoint x: 220, startPoint y: 105, endPoint x: 185, endPoint y: 86, distance: 39.7
click at [185, 87] on p "Von den filigranen Buchrücken bis zum leuchtenden Glanz – jede Uplements Glowta…" at bounding box center [257, 100] width 147 height 26
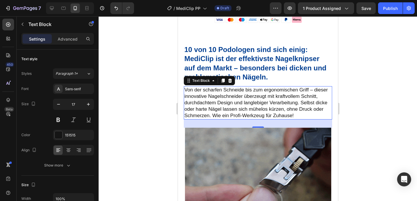
click at [388, 95] on div at bounding box center [258, 108] width 318 height 185
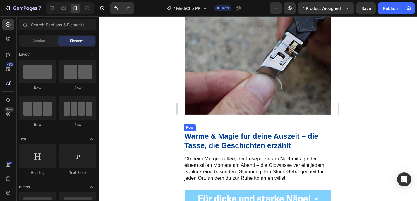
scroll to position [412, 0]
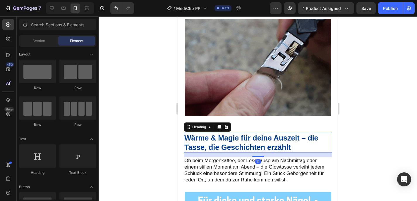
click at [291, 140] on h2 "Wärme & Magie für deine Auszeit – die Tasse, die Geschichten erzählt" at bounding box center [257, 143] width 148 height 20
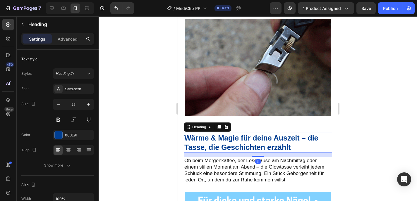
click at [299, 144] on h2 "Wärme & Magie für deine Auszeit – die Tasse, die Geschichten erzählt" at bounding box center [257, 143] width 148 height 20
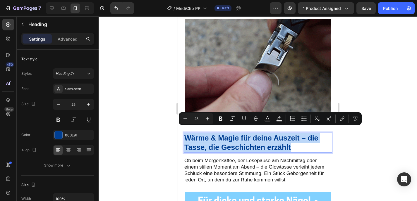
drag, startPoint x: 273, startPoint y: 141, endPoint x: 176, endPoint y: 133, distance: 97.5
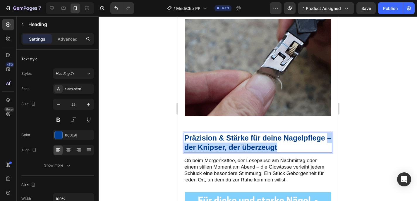
drag, startPoint x: 292, startPoint y: 142, endPoint x: 183, endPoint y: 142, distance: 108.8
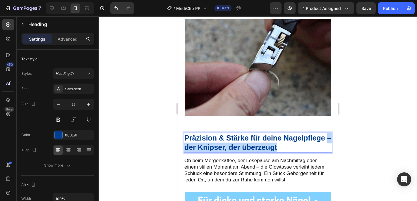
click at [183, 142] on h2 "Präzision & Stärke für deine Nagelpflege – der Knipser, der überzeugt" at bounding box center [257, 143] width 148 height 20
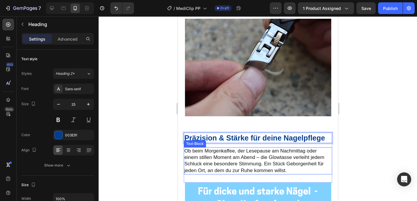
click at [290, 163] on p "Ob beim Morgenkaffee, der Lesepause am Nachmittag oder einem stillen Moment am …" at bounding box center [257, 161] width 147 height 26
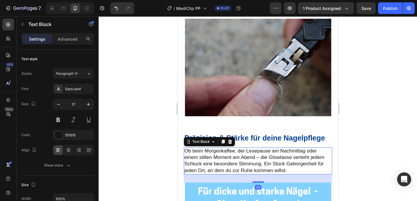
click at [290, 164] on p "Ob beim Morgenkaffee, der Lesepause am Nachmittag oder einem stillen Moment am …" at bounding box center [257, 161] width 147 height 26
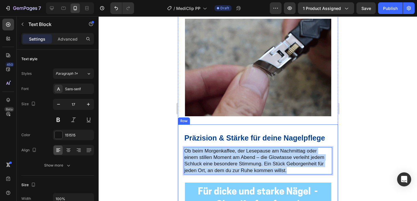
drag, startPoint x: 286, startPoint y: 164, endPoint x: 355, endPoint y: 163, distance: 69.3
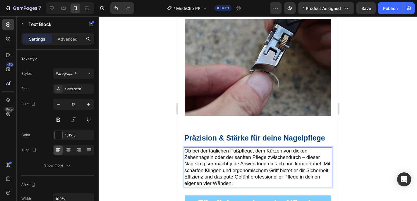
click at [387, 145] on div at bounding box center [258, 108] width 318 height 185
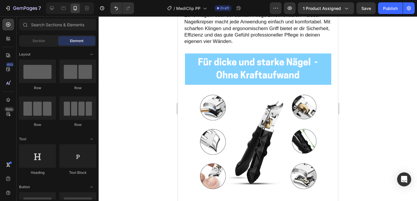
scroll to position [554, 0]
click at [381, 101] on div at bounding box center [258, 108] width 318 height 185
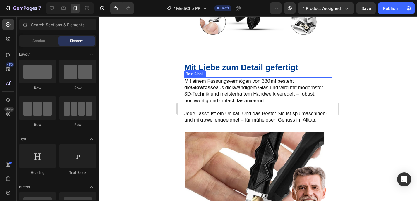
scroll to position [709, 0]
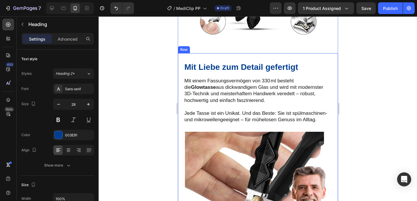
click at [282, 63] on strong "Mit Liebe zum Detail gefertigt" at bounding box center [241, 67] width 114 height 9
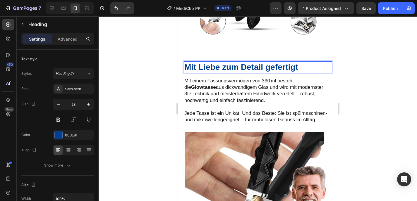
click at [303, 61] on h2 "Mit Liebe zum Detail gefertigt" at bounding box center [257, 67] width 148 height 12
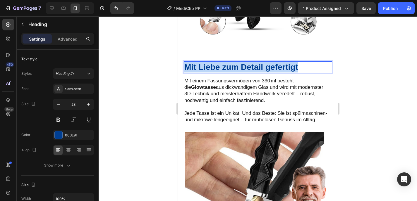
drag, startPoint x: 303, startPoint y: 61, endPoint x: 185, endPoint y: 57, distance: 117.9
click at [185, 62] on p "Mit Liebe zum Detail gefertigt" at bounding box center [257, 67] width 147 height 11
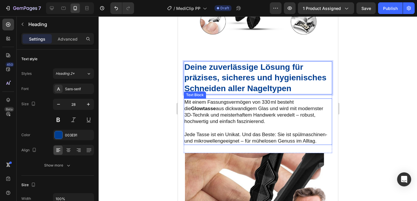
click at [234, 125] on p at bounding box center [257, 128] width 147 height 6
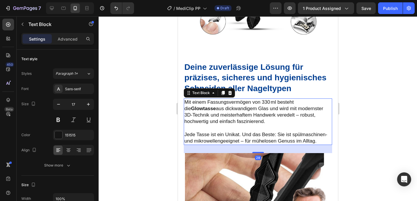
click at [230, 141] on p "Jede Tasse ist ein Unikat. Und das Beste: Sie ist spülmaschinen- und mikrowelle…" at bounding box center [257, 138] width 147 height 13
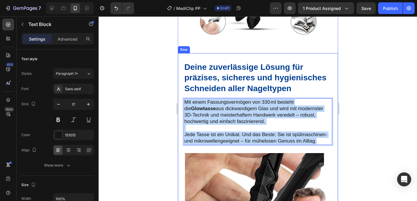
drag, startPoint x: 215, startPoint y: 130, endPoint x: 180, endPoint y: 92, distance: 52.6
click at [180, 92] on div "Deine zuverlässige Lösung für präzises, sicheres und hygienisches Schneiden all…" at bounding box center [258, 180] width 160 height 254
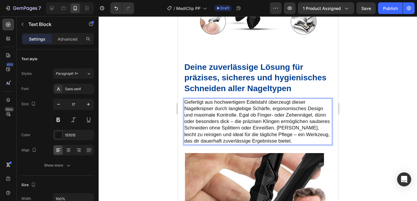
click at [388, 108] on div at bounding box center [258, 108] width 318 height 185
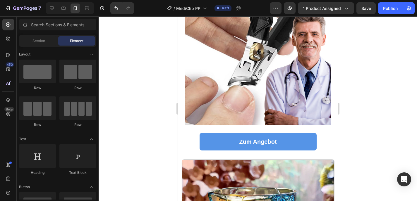
scroll to position [878, 0]
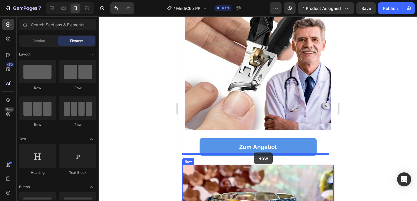
drag, startPoint x: 222, startPoint y: 90, endPoint x: 253, endPoint y: 153, distance: 69.9
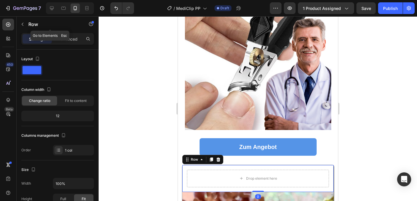
click at [25, 26] on button "button" at bounding box center [22, 24] width 9 height 9
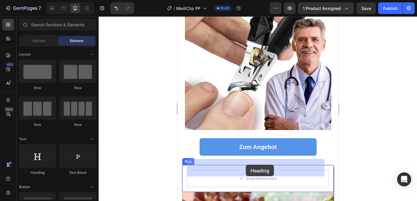
drag, startPoint x: 222, startPoint y: 175, endPoint x: 246, endPoint y: 165, distance: 26.3
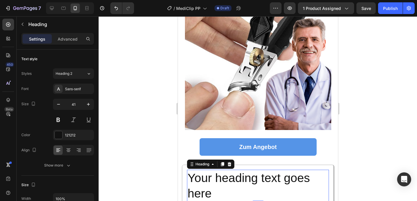
click at [246, 178] on h2 "Your heading text goes here" at bounding box center [258, 186] width 142 height 32
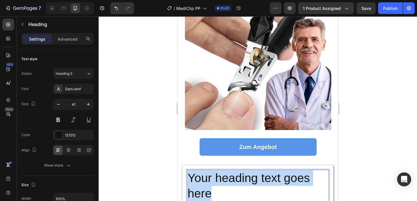
drag, startPoint x: 220, startPoint y: 182, endPoint x: 189, endPoint y: 167, distance: 34.5
click at [189, 171] on p "Your heading text goes here" at bounding box center [257, 186] width 141 height 31
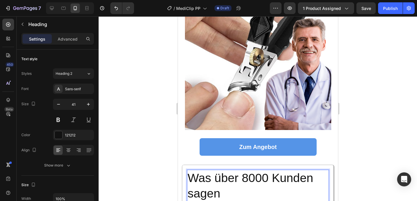
click at [221, 171] on p "Was über 8000 Kunden sagen" at bounding box center [257, 186] width 141 height 31
click at [213, 171] on p "Was über 8000 Kunden sagen" at bounding box center [257, 186] width 141 height 31
click at [234, 183] on p "Was über 8000 Kunden sagen" at bounding box center [257, 186] width 141 height 31
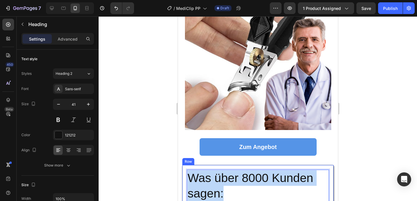
drag, startPoint x: 227, startPoint y: 184, endPoint x: 185, endPoint y: 165, distance: 45.8
click at [185, 165] on div "Was über 8000 Kunden sagen: Heading 0 Row" at bounding box center [257, 186] width 151 height 42
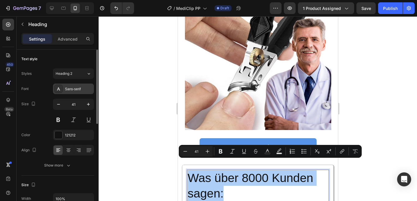
click at [81, 85] on div "Sans-serif" at bounding box center [73, 89] width 41 height 11
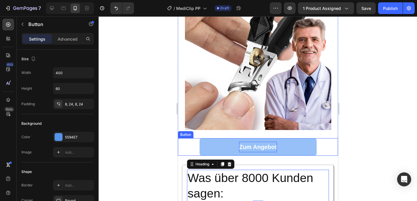
click at [261, 142] on p "Zum Angebot" at bounding box center [257, 147] width 37 height 11
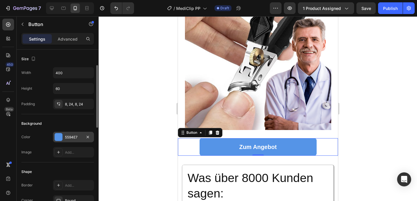
scroll to position [11, 0]
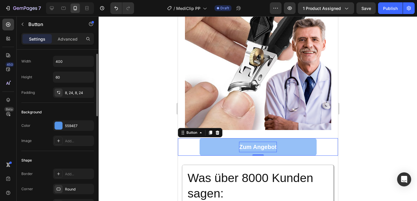
click at [261, 142] on p "Zum Angebot" at bounding box center [257, 147] width 37 height 11
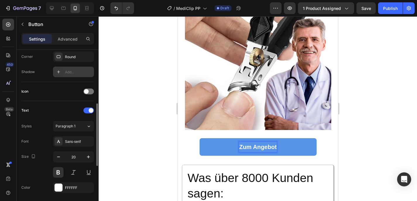
scroll to position [22, 0]
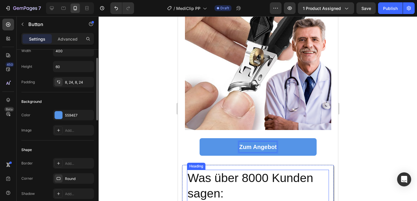
click at [229, 177] on p "Was über 8000 Kunden sagen:" at bounding box center [257, 186] width 141 height 31
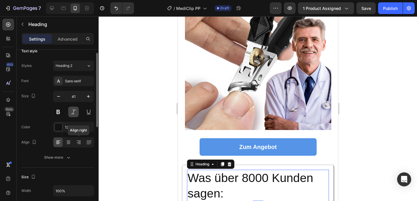
scroll to position [0, 0]
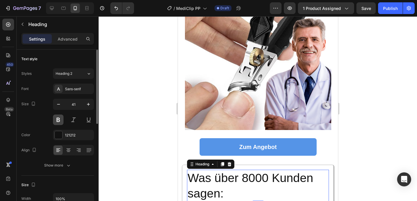
click at [58, 120] on button at bounding box center [58, 120] width 11 height 11
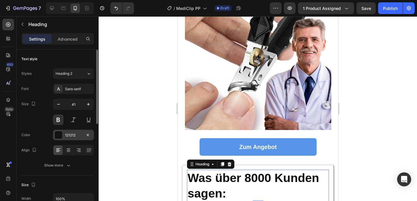
click at [61, 133] on div at bounding box center [59, 135] width 8 height 8
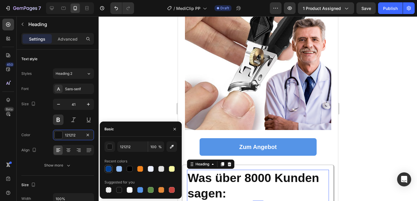
click at [108, 169] on div at bounding box center [109, 169] width 6 height 6
type input "003E91"
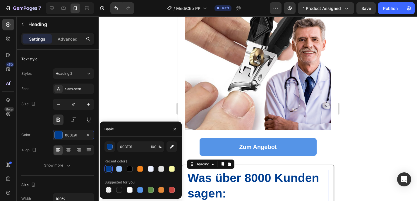
click at [124, 79] on div at bounding box center [258, 108] width 318 height 185
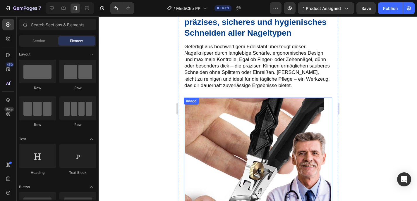
scroll to position [961, 0]
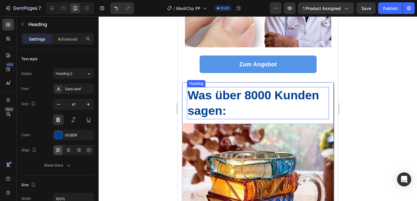
click at [269, 91] on h2 "Was über 8000 Kunden sagen:" at bounding box center [258, 103] width 142 height 32
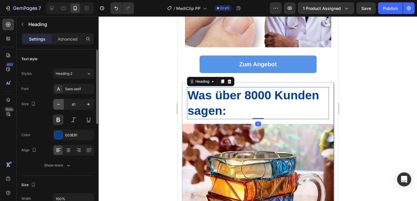
click at [63, 106] on button "button" at bounding box center [58, 104] width 11 height 11
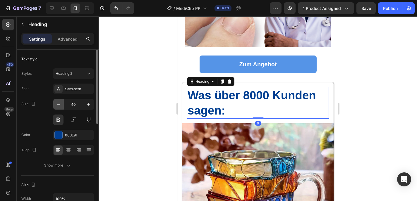
click at [63, 106] on button "button" at bounding box center [58, 104] width 11 height 11
type input "39"
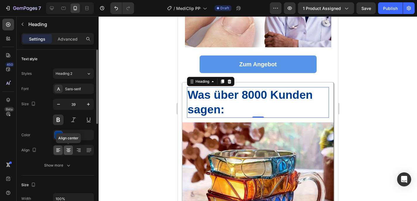
click at [69, 148] on icon at bounding box center [69, 150] width 6 height 6
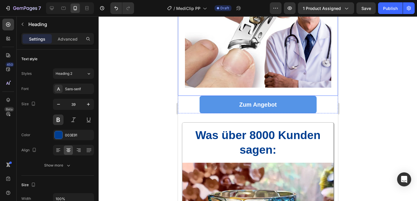
scroll to position [927, 0]
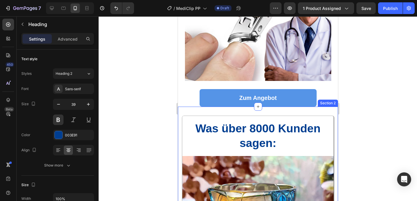
click at [359, 117] on div at bounding box center [258, 108] width 318 height 185
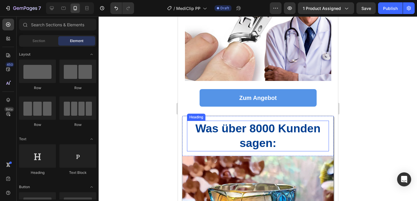
click at [263, 130] on h2 "Was über 8000 Kunden sagen:" at bounding box center [258, 136] width 142 height 31
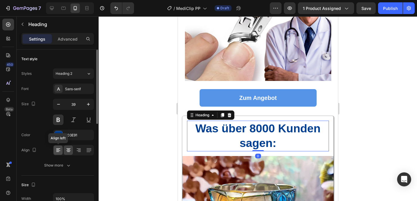
click at [55, 149] on icon at bounding box center [58, 150] width 6 height 6
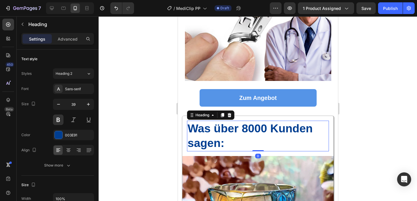
click at [242, 134] on h2 "Was über 8000 Kunden sagen:" at bounding box center [258, 136] width 142 height 31
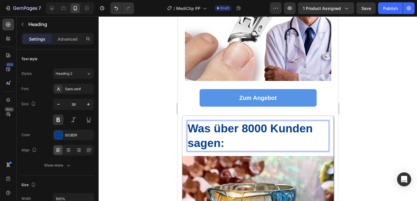
click at [189, 132] on p "Was über 8000 Kunden sagen:" at bounding box center [257, 136] width 141 height 30
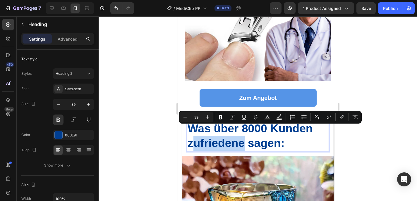
drag, startPoint x: 242, startPoint y: 133, endPoint x: 192, endPoint y: 133, distance: 49.4
click at [192, 133] on p "Was über 8000 Kunden zufriedene sagen:" at bounding box center [257, 136] width 141 height 30
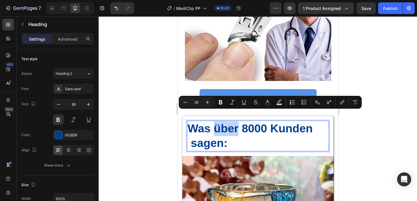
drag, startPoint x: 237, startPoint y: 119, endPoint x: 217, endPoint y: 118, distance: 19.9
click at [217, 121] on p "Was über 8000 Kunden sagen:" at bounding box center [257, 136] width 141 height 30
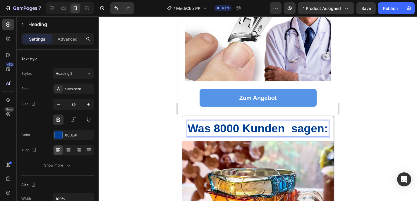
click at [239, 121] on p "Was 8000 Kunden sagen:" at bounding box center [257, 128] width 141 height 15
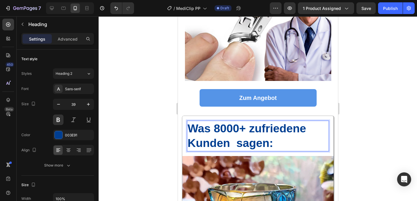
click at [235, 132] on p "Was 8000+ zufriedene Kunden sagen:" at bounding box center [257, 136] width 141 height 30
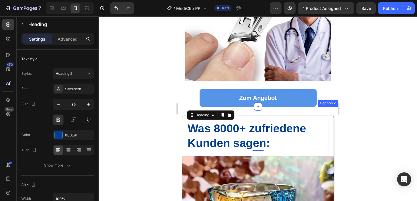
click at [368, 130] on div at bounding box center [258, 108] width 318 height 185
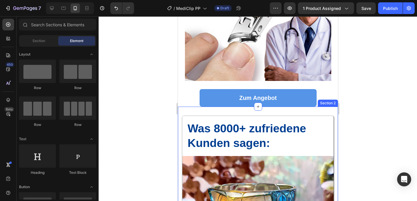
click at [380, 135] on div at bounding box center [258, 108] width 318 height 185
drag, startPoint x: 387, startPoint y: 120, endPoint x: 387, endPoint y: 115, distance: 5.0
click at [388, 117] on div at bounding box center [258, 108] width 318 height 185
click at [371, 66] on div at bounding box center [258, 108] width 318 height 185
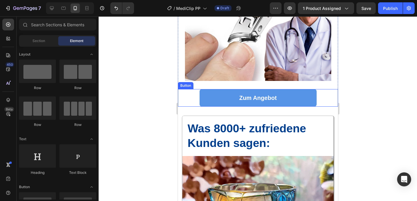
click at [171, 77] on div at bounding box center [258, 108] width 318 height 185
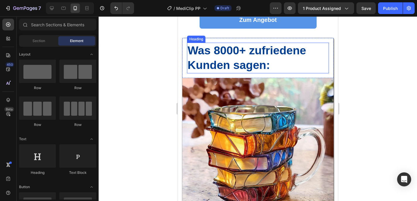
scroll to position [1007, 0]
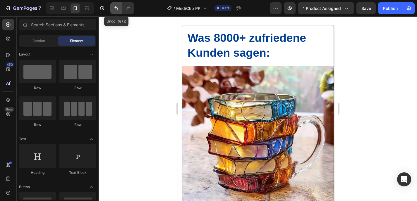
click at [117, 10] on icon "Undo/Redo" at bounding box center [116, 8] width 4 height 4
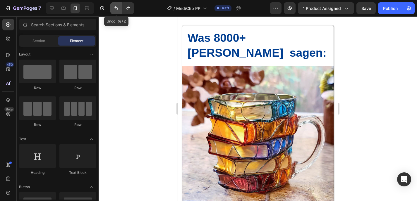
click at [117, 10] on icon "Undo/Redo" at bounding box center [116, 8] width 4 height 4
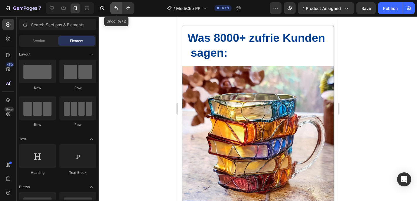
click at [117, 10] on icon "Undo/Redo" at bounding box center [116, 8] width 4 height 4
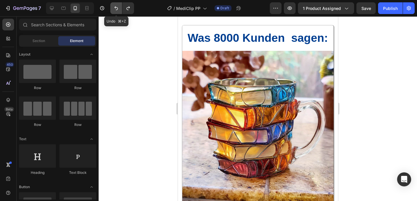
click at [117, 10] on icon "Undo/Redo" at bounding box center [116, 8] width 4 height 4
click at [117, 9] on icon "Undo/Redo" at bounding box center [116, 8] width 4 height 4
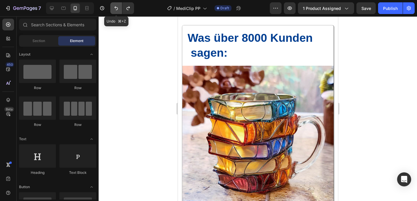
click at [117, 9] on icon "Undo/Redo" at bounding box center [116, 8] width 4 height 4
click at [118, 9] on icon "Undo/Redo" at bounding box center [116, 8] width 6 height 6
click at [118, 8] on icon "Undo/Redo" at bounding box center [116, 8] width 6 height 6
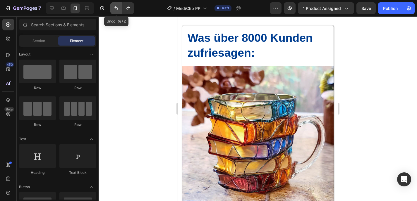
click at [119, 8] on icon "Undo/Redo" at bounding box center [116, 8] width 6 height 6
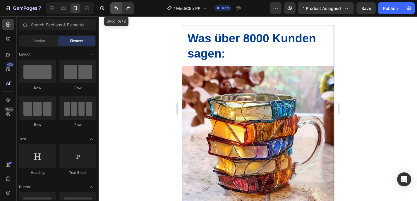
click at [119, 8] on icon "Undo/Redo" at bounding box center [116, 8] width 6 height 6
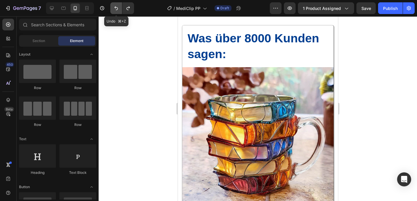
click at [119, 8] on icon "Undo/Redo" at bounding box center [116, 8] width 6 height 6
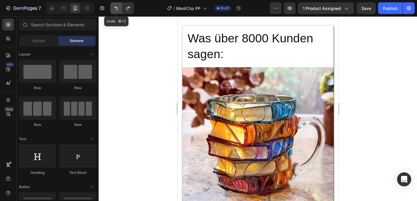
click at [119, 8] on icon "Undo/Redo" at bounding box center [116, 8] width 6 height 6
click at [119, 8] on button "Undo/Redo" at bounding box center [116, 8] width 12 height 12
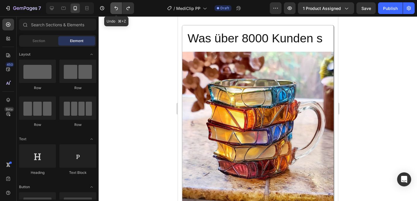
click at [119, 8] on button "Undo/Redo" at bounding box center [116, 8] width 12 height 12
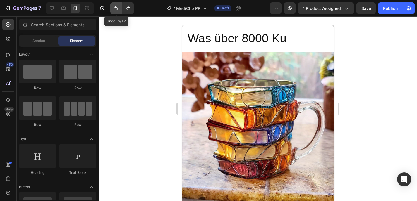
click at [119, 8] on button "Undo/Redo" at bounding box center [116, 8] width 12 height 12
click at [133, 7] on button "Undo/Redo" at bounding box center [128, 8] width 12 height 12
click at [132, 7] on button "Undo/Redo" at bounding box center [128, 8] width 12 height 12
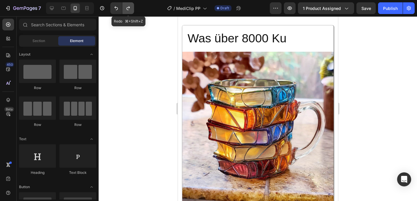
click at [132, 7] on button "Undo/Redo" at bounding box center [128, 8] width 12 height 12
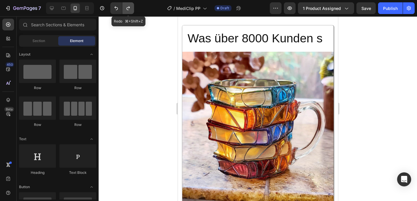
click at [132, 7] on button "Undo/Redo" at bounding box center [128, 8] width 12 height 12
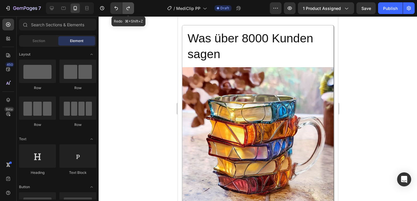
click at [132, 7] on button "Undo/Redo" at bounding box center [128, 8] width 12 height 12
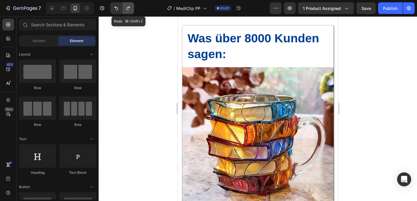
click at [132, 7] on button "Undo/Redo" at bounding box center [128, 8] width 12 height 12
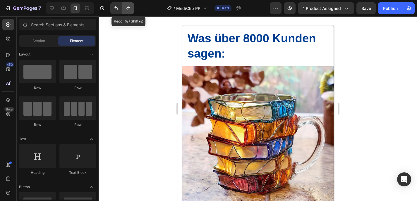
click at [132, 7] on button "Undo/Redo" at bounding box center [128, 8] width 12 height 12
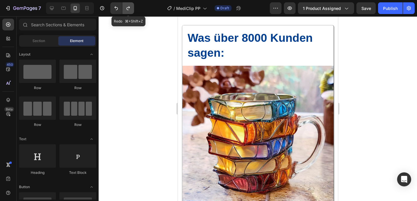
click at [132, 7] on button "Undo/Redo" at bounding box center [128, 8] width 12 height 12
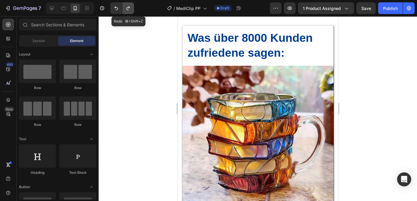
click at [132, 7] on button "Undo/Redo" at bounding box center [128, 8] width 12 height 12
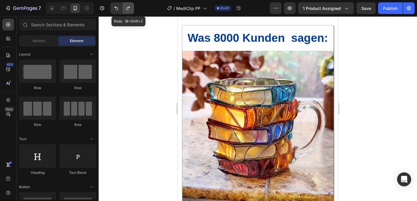
click at [132, 7] on button "Undo/Redo" at bounding box center [128, 8] width 12 height 12
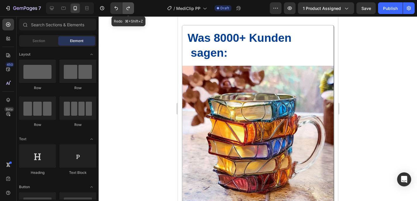
click at [132, 7] on button "Undo/Redo" at bounding box center [128, 8] width 12 height 12
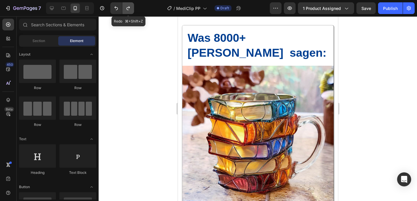
click at [132, 7] on button "Undo/Redo" at bounding box center [128, 8] width 12 height 12
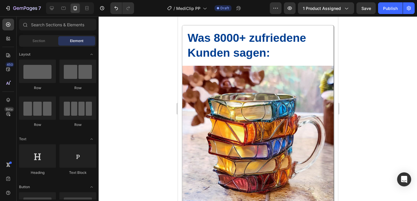
click at [408, 79] on div at bounding box center [258, 108] width 318 height 185
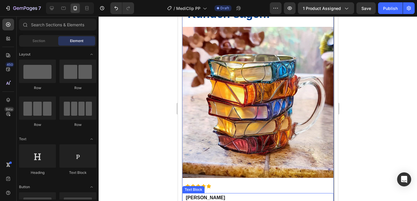
scroll to position [904, 0]
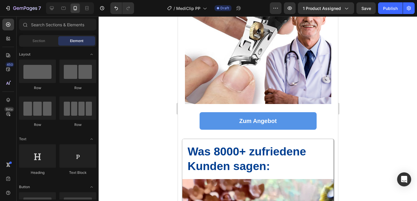
click at [395, 129] on div at bounding box center [258, 108] width 318 height 185
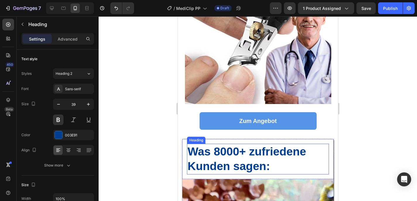
click at [289, 156] on h2 "Was 8000+ zufriedene Kunden sagen:" at bounding box center [258, 159] width 142 height 31
click at [379, 138] on div at bounding box center [258, 108] width 318 height 185
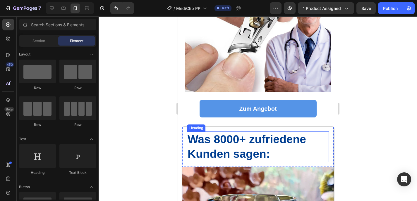
scroll to position [923, 0]
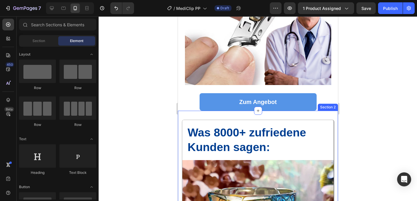
click at [375, 119] on div at bounding box center [258, 108] width 318 height 185
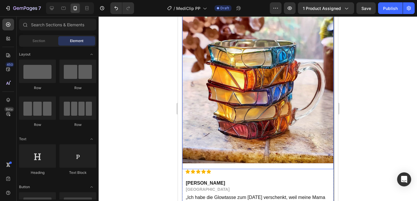
scroll to position [1061, 0]
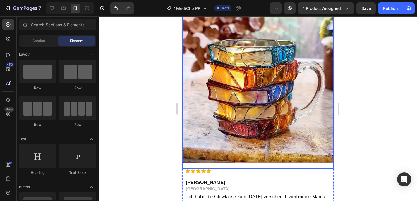
click at [252, 86] on img at bounding box center [257, 87] width 151 height 151
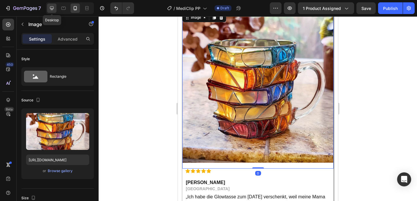
click at [52, 9] on icon at bounding box center [52, 8] width 4 height 4
type input "https://cdn.shopify.com/s/files/1/0941/7444/5907/files/gempages_554191837036807…"
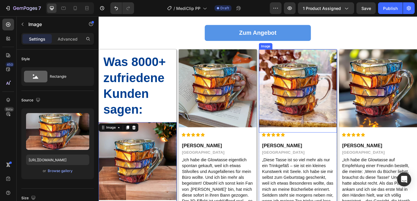
scroll to position [691, 0]
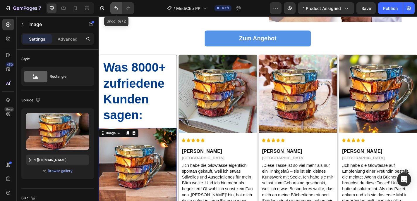
click at [116, 8] on icon "Undo/Redo" at bounding box center [116, 8] width 6 height 6
click at [118, 10] on icon "Undo/Redo" at bounding box center [116, 8] width 6 height 6
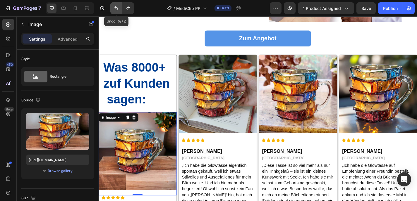
click at [118, 10] on icon "Undo/Redo" at bounding box center [116, 8] width 6 height 6
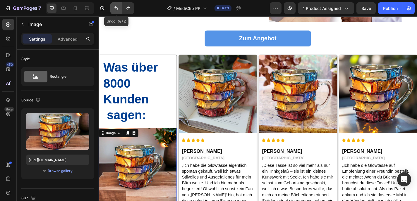
click at [118, 13] on button "Undo/Redo" at bounding box center [116, 8] width 12 height 12
click at [118, 12] on button "Undo/Redo" at bounding box center [116, 8] width 12 height 12
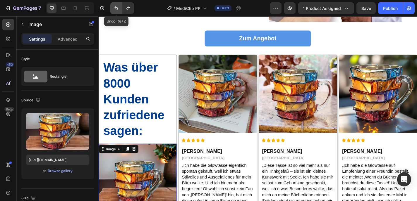
click at [117, 12] on button "Undo/Redo" at bounding box center [116, 8] width 12 height 12
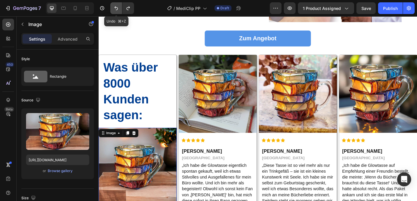
click at [117, 12] on button "Undo/Redo" at bounding box center [116, 8] width 12 height 12
click at [117, 11] on icon "Undo/Redo" at bounding box center [116, 8] width 6 height 6
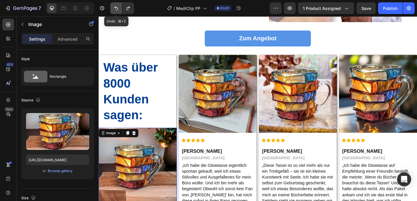
click at [117, 11] on icon "Undo/Redo" at bounding box center [116, 8] width 6 height 6
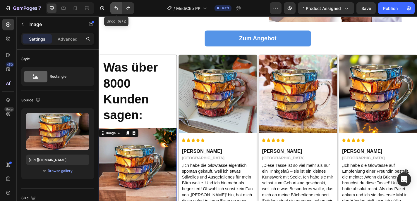
click at [117, 11] on icon "Undo/Redo" at bounding box center [116, 8] width 6 height 6
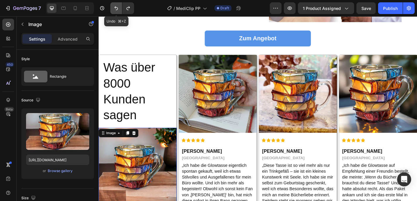
click at [116, 10] on icon "Undo/Redo" at bounding box center [116, 8] width 6 height 6
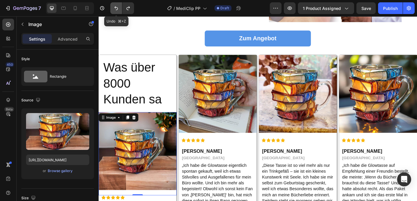
click at [116, 10] on icon "Undo/Redo" at bounding box center [116, 8] width 6 height 6
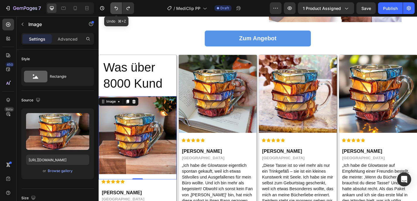
click at [116, 10] on icon "Undo/Redo" at bounding box center [116, 8] width 6 height 6
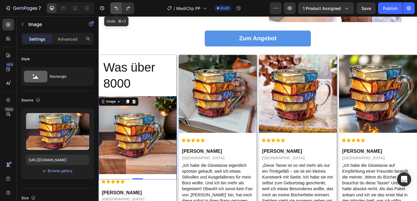
click at [116, 10] on icon "Undo/Redo" at bounding box center [116, 8] width 6 height 6
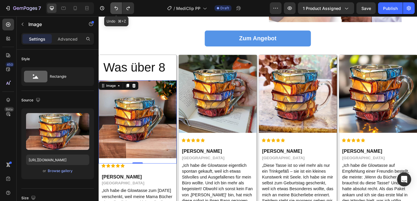
click at [116, 10] on icon "Undo/Redo" at bounding box center [116, 8] width 6 height 6
click at [128, 9] on icon "Undo/Redo" at bounding box center [128, 8] width 6 height 6
click at [127, 9] on icon "Undo/Redo" at bounding box center [127, 8] width 3 height 4
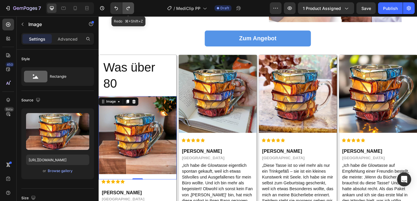
click at [127, 9] on icon "Undo/Redo" at bounding box center [127, 8] width 3 height 4
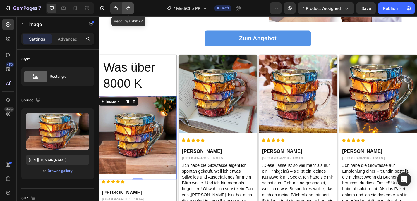
click at [127, 9] on icon "Undo/Redo" at bounding box center [127, 8] width 3 height 4
click at [127, 9] on icon "Undo/Redo" at bounding box center [128, 8] width 6 height 6
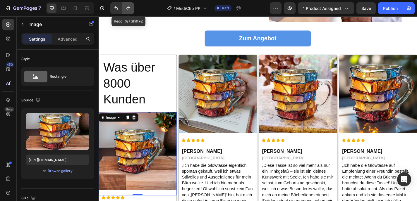
click at [127, 9] on icon "Undo/Redo" at bounding box center [128, 8] width 6 height 6
click at [128, 9] on icon "Undo/Redo" at bounding box center [128, 8] width 6 height 6
click at [129, 9] on icon "Undo/Redo" at bounding box center [128, 8] width 6 height 6
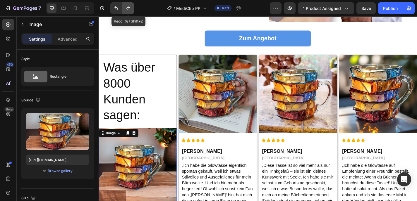
click at [129, 9] on icon "Undo/Redo" at bounding box center [128, 8] width 6 height 6
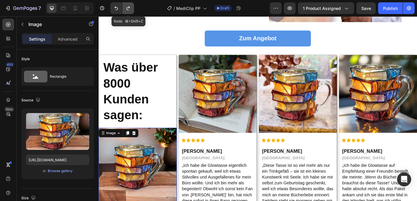
click at [129, 9] on icon "Undo/Redo" at bounding box center [128, 8] width 6 height 6
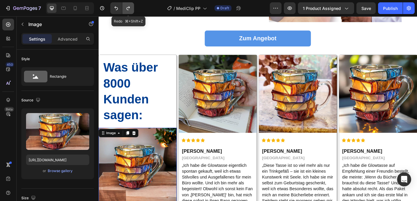
click at [129, 9] on icon "Undo/Redo" at bounding box center [128, 8] width 6 height 6
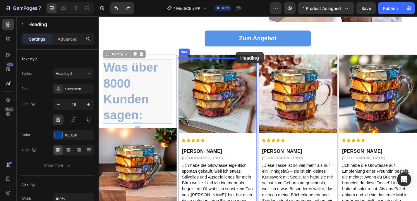
drag, startPoint x: 136, startPoint y: 118, endPoint x: 250, endPoint y: 56, distance: 129.4
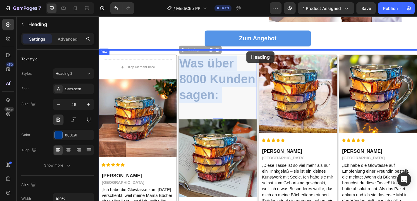
drag, startPoint x: 220, startPoint y: 86, endPoint x: 261, endPoint y: 55, distance: 52.0
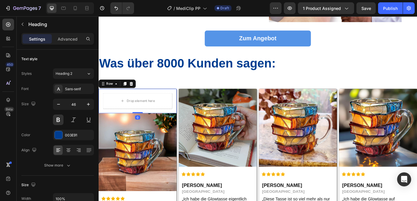
click at [176, 104] on div "Drop element here Row 0" at bounding box center [142, 110] width 86 height 27
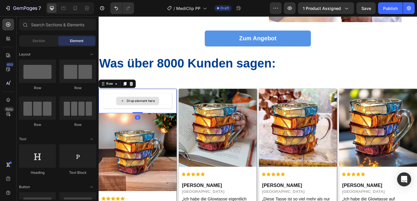
click at [152, 112] on div "Drop element here" at bounding box center [145, 110] width 31 height 5
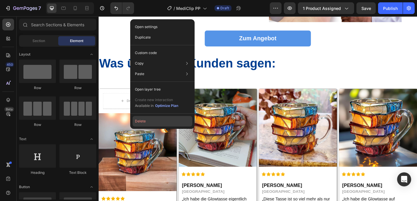
click at [144, 121] on button "Delete" at bounding box center [163, 121] width 60 height 11
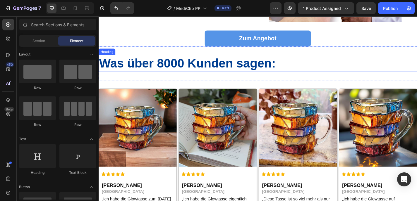
click at [240, 76] on h2 "Was über 8000 Kunden sagen:" at bounding box center [274, 68] width 351 height 19
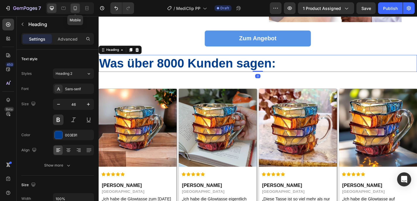
click at [78, 8] on div at bounding box center [74, 8] width 9 height 9
type input "39"
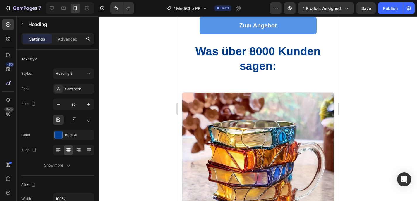
scroll to position [934, 0]
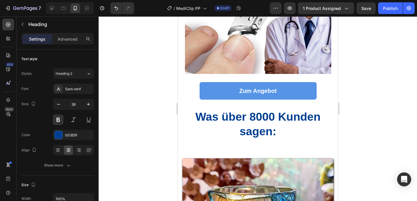
click at [283, 118] on h2 "Was über 8000 Kunden sagen:" at bounding box center [258, 124] width 160 height 31
click at [68, 35] on div "Advanced" at bounding box center [67, 38] width 29 height 9
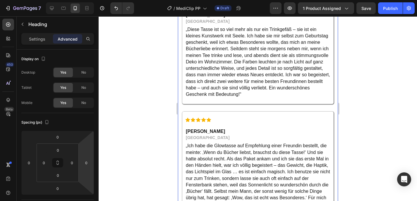
scroll to position [934, 0]
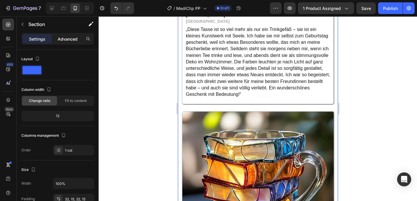
click at [64, 42] on div "Advanced" at bounding box center [67, 38] width 29 height 9
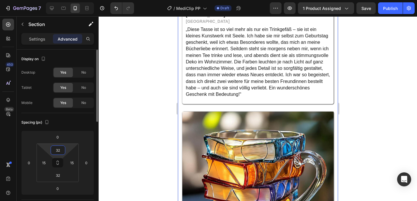
click at [61, 153] on input "32" at bounding box center [58, 150] width 12 height 9
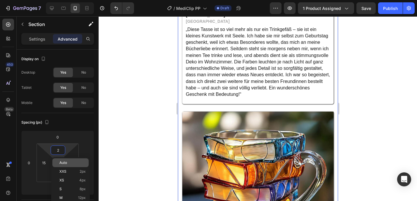
click at [72, 163] on p "Auto" at bounding box center [72, 163] width 26 height 4
type input "Auto"
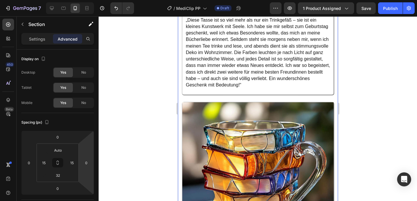
click at [124, 123] on div at bounding box center [258, 108] width 318 height 185
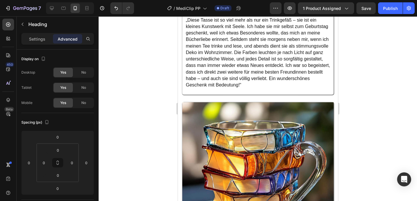
click at [379, 110] on div at bounding box center [258, 108] width 318 height 185
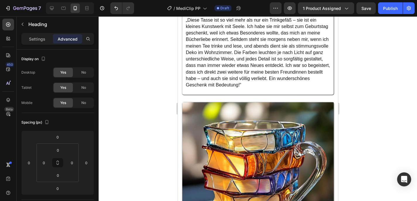
drag, startPoint x: 244, startPoint y: 107, endPoint x: 230, endPoint y: 108, distance: 13.2
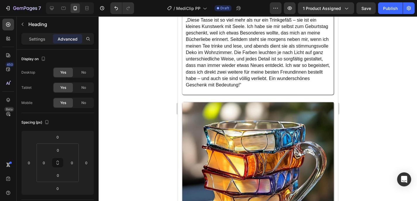
click at [363, 104] on div at bounding box center [258, 108] width 318 height 185
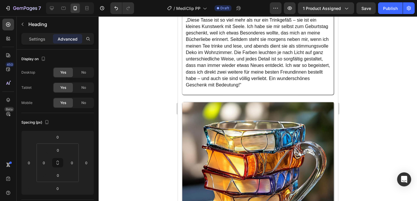
drag, startPoint x: 259, startPoint y: 106, endPoint x: 318, endPoint y: 112, distance: 59.9
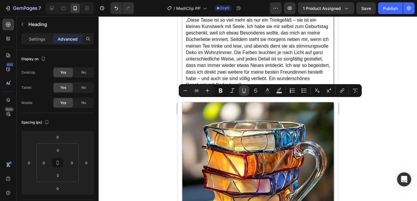
click at [242, 91] on icon "Editor contextual toolbar" at bounding box center [244, 91] width 6 height 6
click at [398, 123] on div at bounding box center [258, 108] width 318 height 185
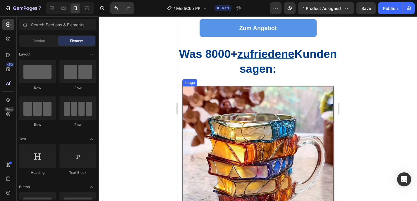
scroll to position [971, 0]
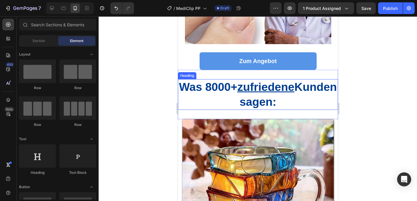
click at [293, 82] on p "Was 8000+ zufriedene Kunden sagen:" at bounding box center [257, 95] width 159 height 30
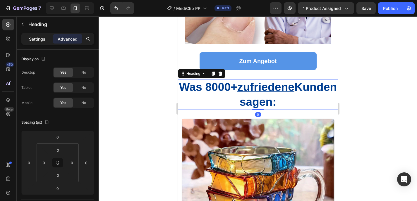
click at [27, 39] on div "Settings" at bounding box center [37, 38] width 29 height 9
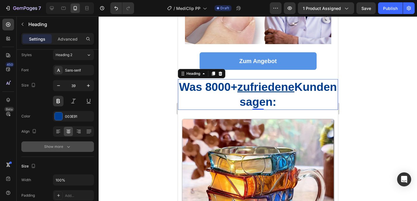
scroll to position [0, 0]
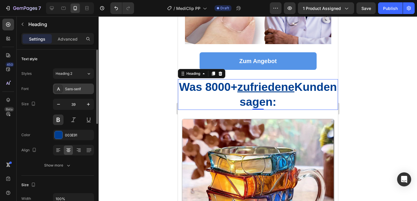
click at [70, 91] on div "Sans-serif" at bounding box center [78, 89] width 27 height 5
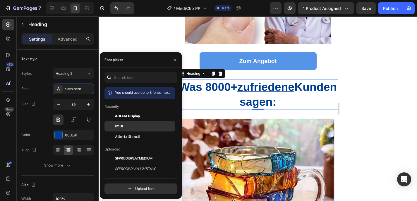
click at [133, 127] on div "Bayon" at bounding box center [144, 126] width 59 height 5
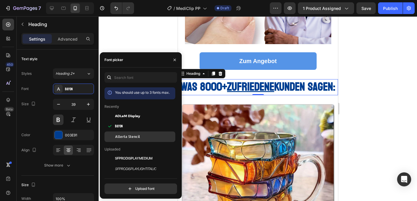
click at [136, 136] on span "Allerta Stencil" at bounding box center [127, 136] width 25 height 5
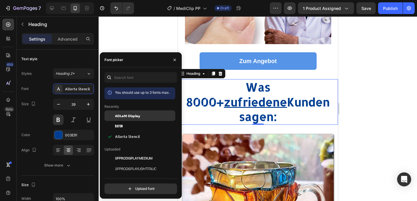
click at [144, 114] on div "ADLaM Display" at bounding box center [144, 115] width 59 height 5
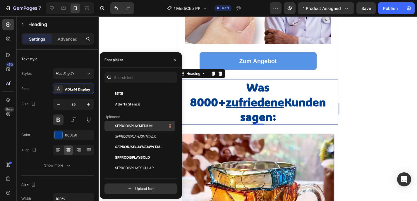
scroll to position [35, 0]
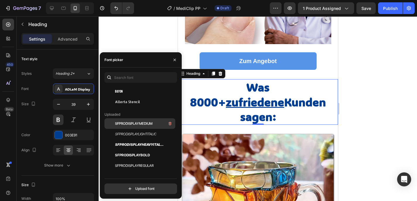
click at [141, 122] on span "SFPRODISPLAYMEDIUM" at bounding box center [133, 123] width 37 height 5
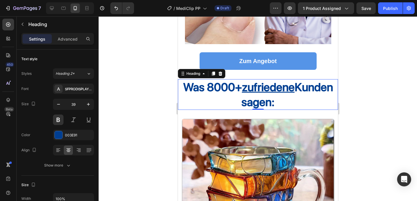
click at [391, 112] on div at bounding box center [258, 108] width 318 height 185
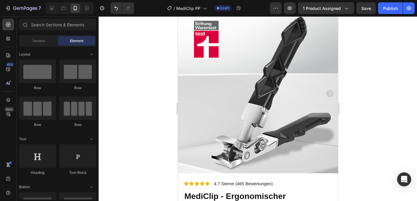
scroll to position [0, 0]
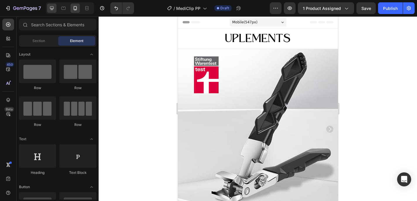
click at [49, 10] on icon at bounding box center [52, 8] width 6 height 6
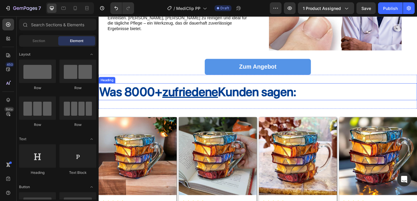
scroll to position [683, 0]
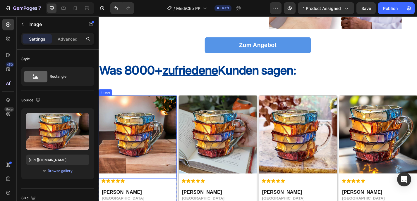
click at [146, 160] on img at bounding box center [142, 147] width 86 height 86
click at [65, 172] on div "Browse gallery" at bounding box center [60, 170] width 25 height 5
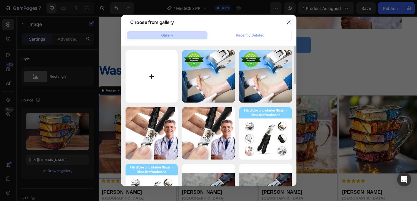
type input "C:\fakepath\1752045208_pl3.jpg"
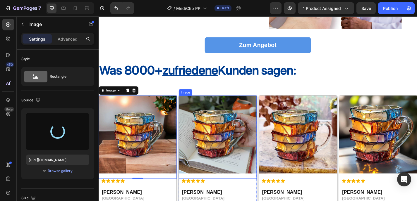
type input "https://cdn.shopify.com/s/files/1/0941/7444/5907/files/gempages_554191837036807…"
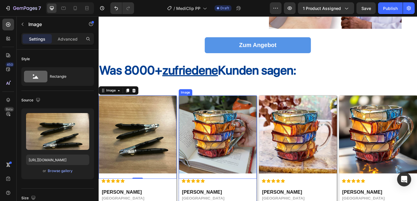
click at [216, 161] on img at bounding box center [230, 147] width 86 height 86
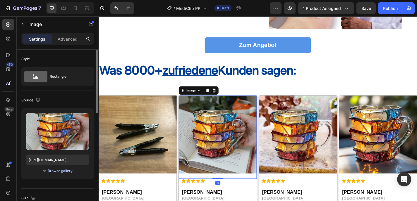
click at [59, 168] on button "Browse gallery" at bounding box center [59, 171] width 25 height 6
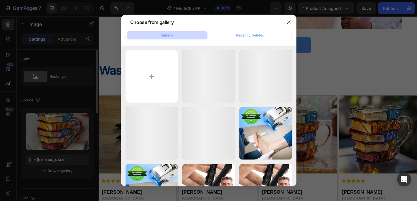
type input "C:\fakepath\1752045200_pl1.jpg"
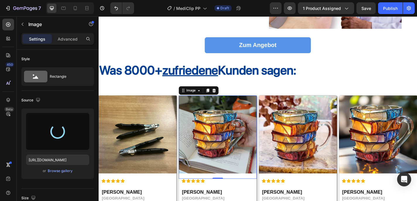
type input "https://cdn.shopify.com/s/files/1/0941/7444/5907/files/gempages_554191837036807…"
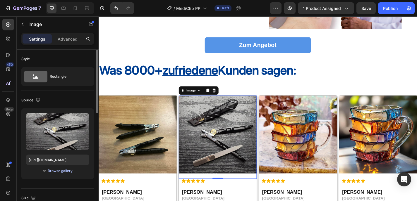
click at [73, 170] on div "or Browse gallery" at bounding box center [57, 171] width 63 height 7
click at [69, 172] on div "Browse gallery" at bounding box center [60, 170] width 25 height 5
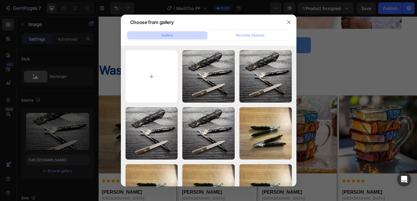
type input "C:\fakepath\1752045212_pl4.jpg"
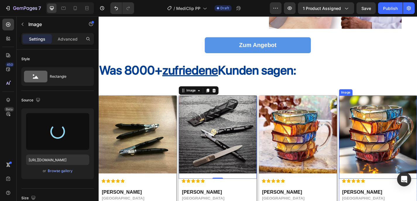
type input "https://cdn.shopify.com/s/files/1/0941/7444/5907/files/gempages_554191837036807…"
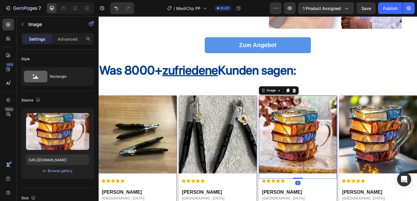
click at [300, 148] on img at bounding box center [318, 147] width 86 height 86
click at [58, 171] on div "Browse gallery" at bounding box center [60, 170] width 25 height 5
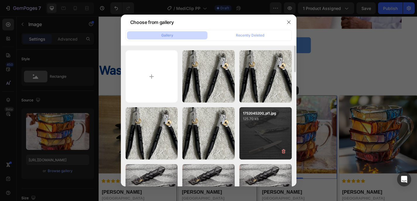
click at [271, 123] on div "1752045200_pl1.jpg 125.70 kb" at bounding box center [265, 133] width 52 height 52
type input "https://cdn.shopify.com/s/files/1/0941/7444/5907/files/gempages_554191837036807…"
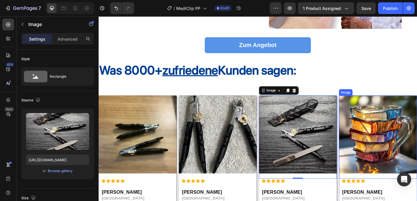
click at [391, 152] on img at bounding box center [407, 147] width 86 height 86
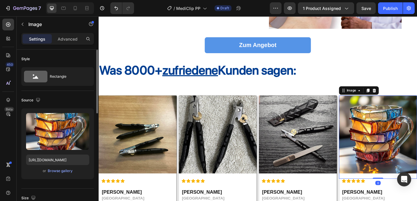
click at [69, 174] on div "or Browse gallery" at bounding box center [57, 171] width 63 height 7
click at [67, 172] on div "Browse gallery" at bounding box center [60, 170] width 25 height 5
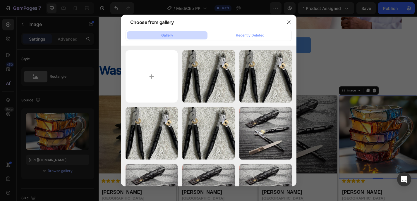
type input "C:\fakepath\1752045204_pl2.jpg"
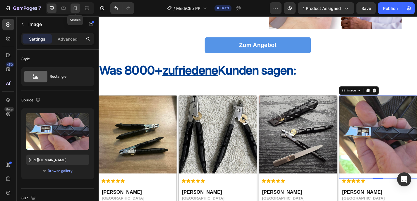
click at [74, 8] on icon at bounding box center [75, 8] width 6 height 6
type input "https://cdn.shopify.com/s/files/1/0941/7444/5907/files/gempages_554191837036807…"
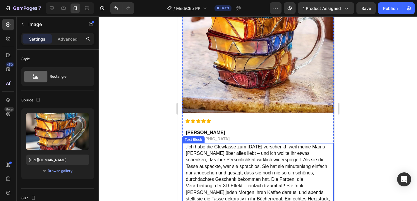
scroll to position [1113, 0]
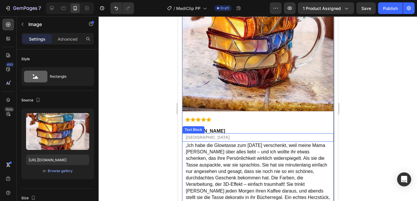
click at [264, 71] on img at bounding box center [257, 35] width 151 height 151
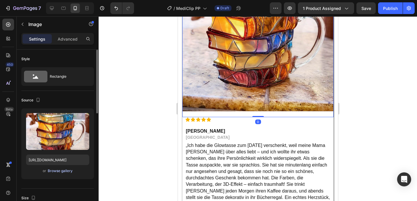
click at [57, 171] on div "Browse gallery" at bounding box center [60, 170] width 25 height 5
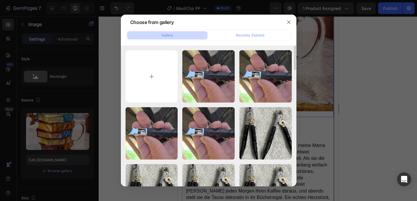
scroll to position [185, 0]
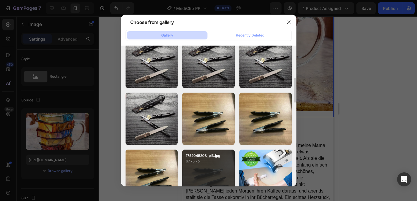
click at [216, 175] on div "1752045208_pl3.jpg 67.75 kb" at bounding box center [208, 176] width 52 height 52
type input "https://cdn.shopify.com/s/files/1/0941/7444/5907/files/gempages_554191837036807…"
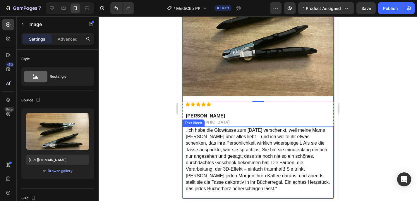
scroll to position [1252, 0]
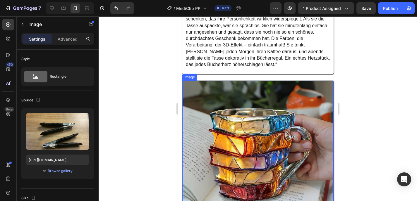
click at [262, 145] on img at bounding box center [257, 156] width 151 height 151
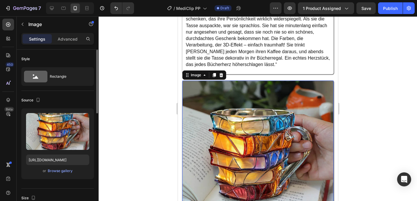
click at [58, 167] on div "Upload Image https://cdn.shopify.com/s/files/1/0941/7444/5907/files/gempages_55…" at bounding box center [57, 144] width 73 height 71
click at [58, 170] on div "Browse gallery" at bounding box center [60, 170] width 25 height 5
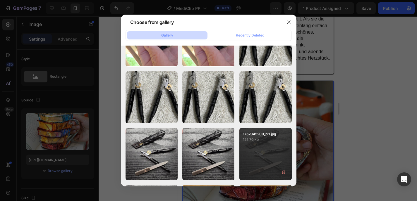
scroll to position [138, 0]
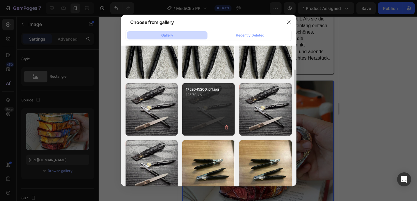
click at [208, 112] on div "1752045200_pl1.jpg 125.70 kb" at bounding box center [208, 109] width 52 height 52
type input "https://cdn.shopify.com/s/files/1/0941/7444/5907/files/gempages_554191837036807…"
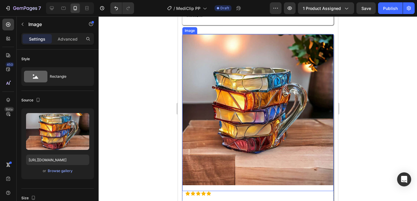
click at [255, 115] on img at bounding box center [257, 109] width 151 height 151
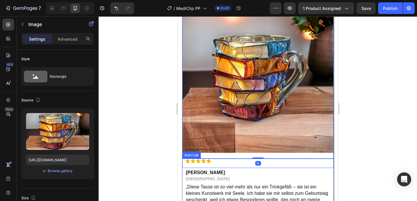
scroll to position [1673, 0]
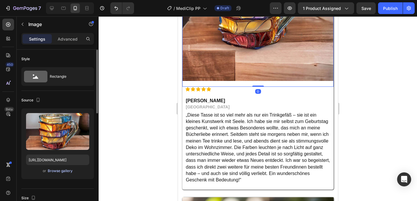
click at [63, 170] on div "Browse gallery" at bounding box center [60, 170] width 25 height 5
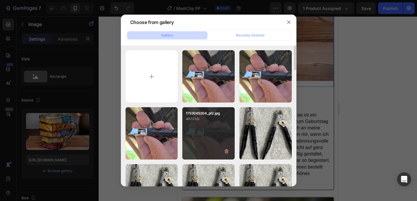
click at [190, 134] on div "1752045204_pl2.jpg 46.12 kb" at bounding box center [208, 133] width 52 height 52
type input "https://cdn.shopify.com/s/files/1/0941/7444/5907/files/gempages_554191837036807…"
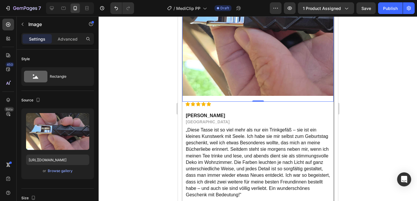
scroll to position [1806, 0]
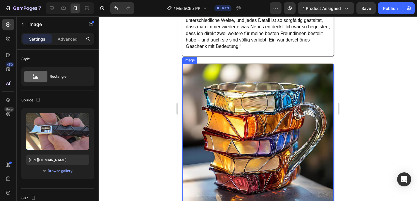
click at [261, 134] on img at bounding box center [257, 139] width 151 height 151
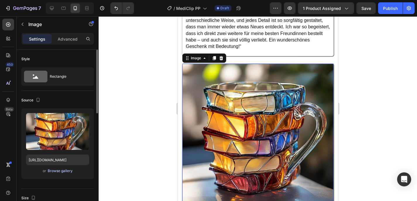
click at [61, 172] on div "Browse gallery" at bounding box center [60, 170] width 25 height 5
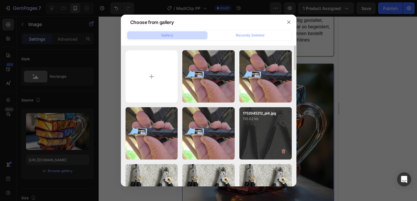
click at [260, 135] on div "1752045212_pl4.jpg 110.02 kb" at bounding box center [265, 133] width 52 height 52
type input "https://cdn.shopify.com/s/files/1/0941/7444/5907/files/gempages_554191837036807…"
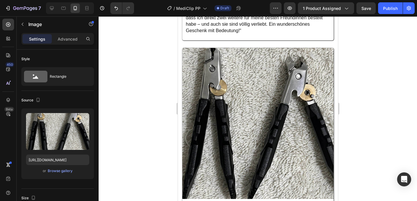
scroll to position [1764, 0]
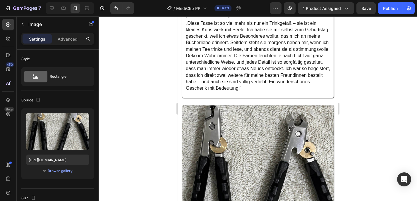
click at [358, 121] on div at bounding box center [258, 108] width 318 height 185
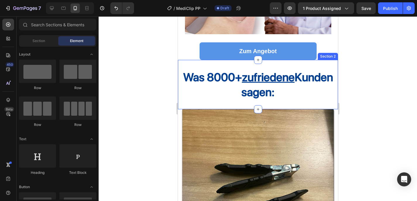
scroll to position [1061, 0]
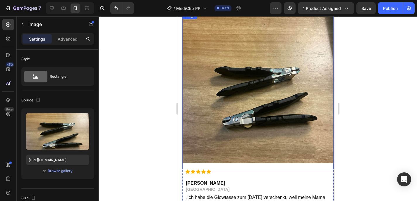
click at [265, 111] on img at bounding box center [257, 87] width 151 height 151
click at [43, 167] on div "Upload Image https://cdn.shopify.com/s/files/1/0941/7444/5907/files/gempages_55…" at bounding box center [57, 144] width 73 height 71
click at [49, 170] on div "Browse gallery" at bounding box center [60, 170] width 25 height 5
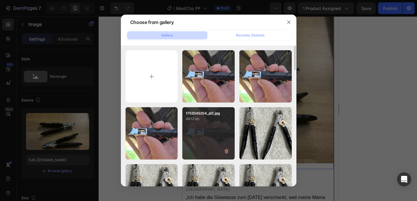
click at [210, 139] on div "1752045204_pl2.jpg 46.12 kb" at bounding box center [208, 133] width 52 height 52
type input "https://cdn.shopify.com/s/files/1/0941/7444/5907/files/gempages_554191837036807…"
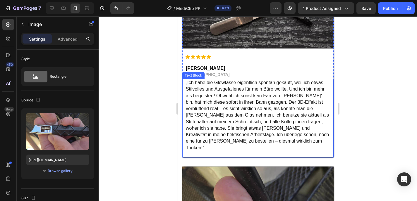
scroll to position [1484, 0]
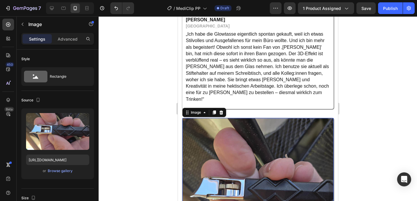
drag, startPoint x: 288, startPoint y: 144, endPoint x: 276, endPoint y: 148, distance: 12.8
click at [288, 144] on img at bounding box center [257, 193] width 151 height 151
click at [61, 171] on div "Browse gallery" at bounding box center [60, 170] width 25 height 5
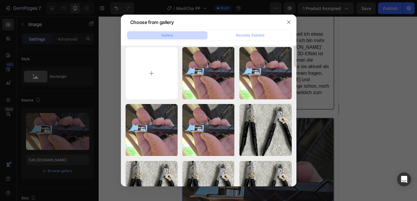
scroll to position [185, 0]
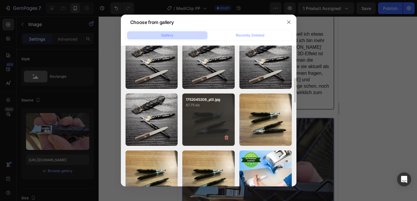
click at [208, 132] on div "1752045208_pl3.jpg 67.75 kb" at bounding box center [208, 120] width 52 height 52
type input "https://cdn.shopify.com/s/files/1/0941/7444/5907/files/gempages_554191837036807…"
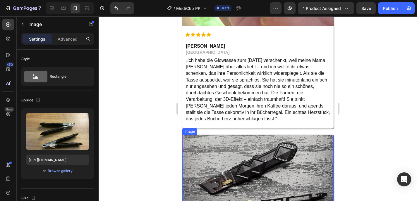
click at [383, 118] on div at bounding box center [258, 108] width 318 height 185
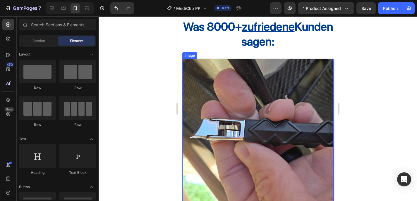
scroll to position [1013, 0]
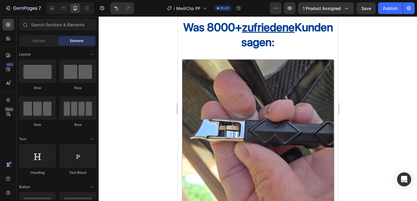
click at [404, 121] on div at bounding box center [258, 108] width 318 height 185
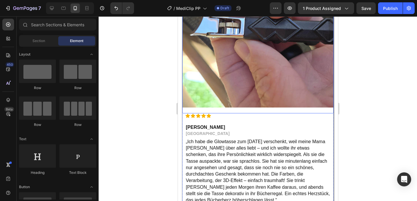
scroll to position [1133, 0]
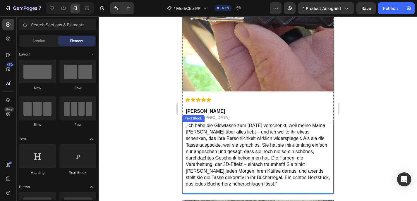
drag, startPoint x: 237, startPoint y: 165, endPoint x: 250, endPoint y: 172, distance: 15.3
click at [237, 164] on p "„Ich habe die Glowtasse zum Muttertag verschenkt, weil meine Mama Bücher über a…" at bounding box center [257, 155] width 144 height 65
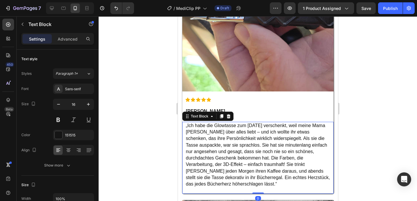
click at [259, 178] on p "„Ich habe die Glowtasse zum Muttertag verschenkt, weil meine Mama Bücher über a…" at bounding box center [257, 155] width 144 height 65
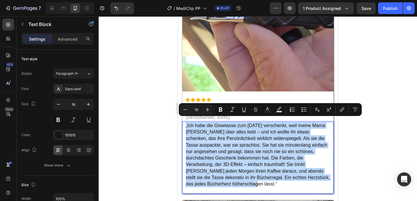
drag, startPoint x: 254, startPoint y: 181, endPoint x: 183, endPoint y: 122, distance: 92.2
click at [183, 122] on div "„Ich habe die Glowtasse zum Muttertag verschenkt, weil meine Mama Bücher über a…" at bounding box center [257, 158] width 151 height 72
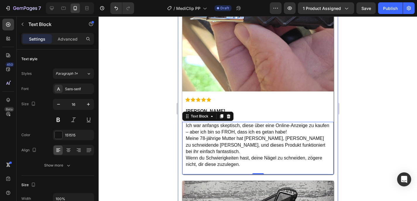
click at [371, 142] on div at bounding box center [258, 108] width 318 height 185
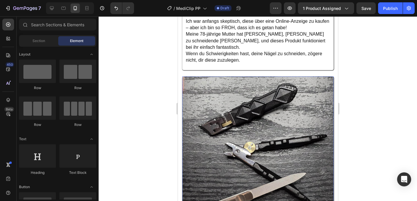
scroll to position [1181, 0]
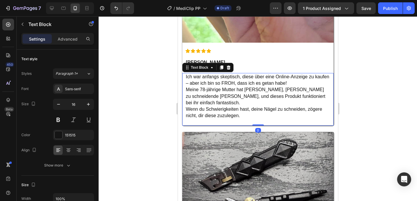
drag, startPoint x: 264, startPoint y: 108, endPoint x: 239, endPoint y: 107, distance: 24.9
click at [264, 108] on div "Ich war anfangs skeptisch, diese über eine Online-Anzeige zu kaufen – aber ich …" at bounding box center [257, 96] width 145 height 47
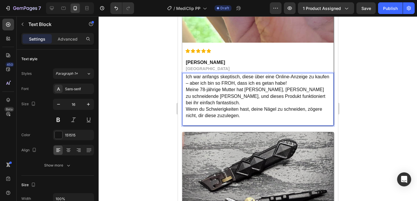
click at [242, 106] on p "Ich war anfangs skeptisch, diese über eine Online-Anzeige zu kaufen – aber ich …" at bounding box center [257, 97] width 144 height 46
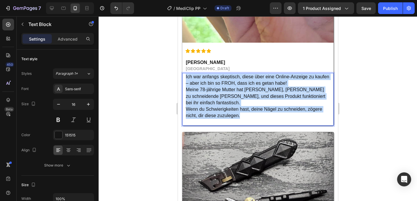
drag, startPoint x: 242, startPoint y: 106, endPoint x: 183, endPoint y: 72, distance: 67.6
click at [183, 73] on div "Ich war anfangs skeptisch, diese über eine Online-Anzeige zu kaufen – aber ich …" at bounding box center [257, 99] width 151 height 53
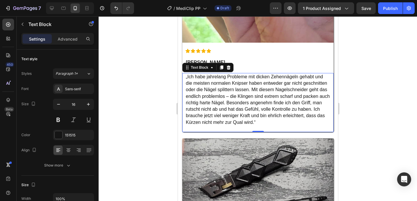
click at [387, 100] on div at bounding box center [258, 108] width 318 height 185
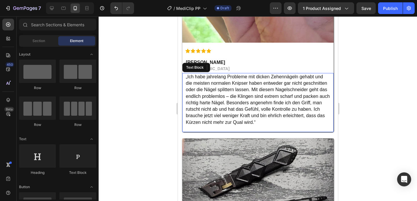
click at [272, 106] on p "„Ich habe jahrelang Probleme mit dicken Zehennägeln gehabt und die meisten norm…" at bounding box center [257, 100] width 144 height 52
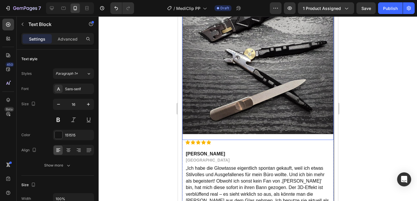
scroll to position [1404, 0]
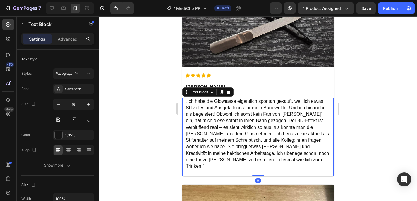
click at [229, 142] on p "„Ich habe die Glowtasse eigentlich spontan gekauft, weil ich etwas Stilvolles u…" at bounding box center [257, 134] width 144 height 72
click at [297, 155] on p "„Ich habe die Glowtasse eigentlich spontan gekauft, weil ich etwas Stilvolles u…" at bounding box center [257, 134] width 144 height 72
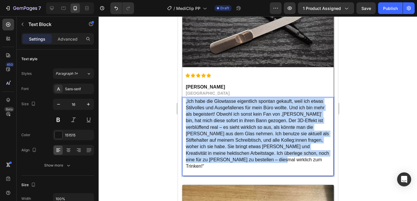
drag, startPoint x: 299, startPoint y: 157, endPoint x: 182, endPoint y: 100, distance: 129.9
click at [182, 100] on div "„Ich habe die Glowtasse eigentlich spontan gekauft, weil ich etwas Stilvolles u…" at bounding box center [257, 137] width 151 height 79
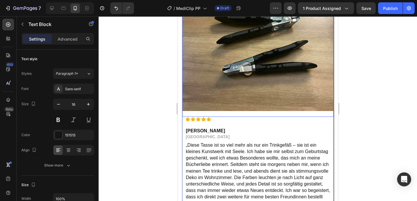
scroll to position [1632, 0]
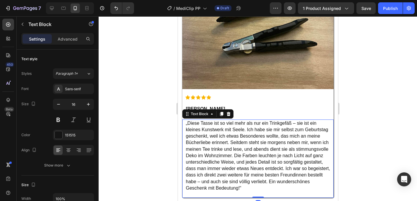
click at [264, 135] on p "„Diese Tasse ist so viel mehr als nur ein Trinkgefäß – sie ist ein kleines Kuns…" at bounding box center [257, 156] width 144 height 72
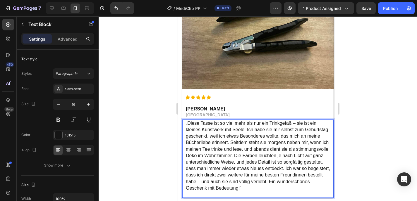
click at [279, 180] on p "„Diese Tasse ist so viel mehr als nur ein Trinkgefäß – sie ist ein kleines Kuns…" at bounding box center [257, 156] width 144 height 72
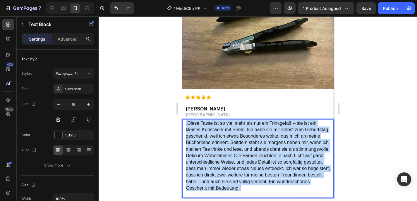
drag, startPoint x: 277, startPoint y: 181, endPoint x: 185, endPoint y: 116, distance: 112.5
click at [185, 120] on div "„Diese Tasse ist so viel mehr als nur ein Trinkgefäß – sie ist ein kleines Kuns…" at bounding box center [257, 156] width 145 height 73
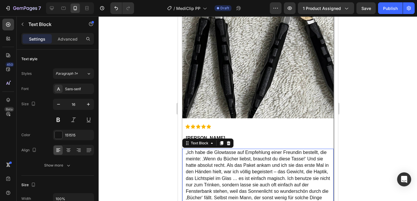
click at [276, 149] on p "„Ich habe die Glowtasse auf Empfehlung einer Freundin bestellt, die meinte: ‚We…" at bounding box center [257, 185] width 144 height 72
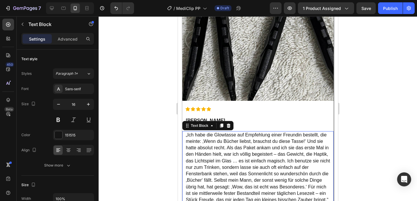
scroll to position [1902, 0]
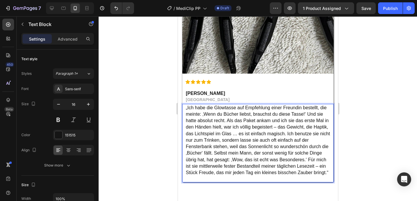
click at [262, 156] on p "„Ich habe die Glowtasse auf Empfehlung einer Freundin bestellt, die meinte: ‚We…" at bounding box center [257, 141] width 144 height 72
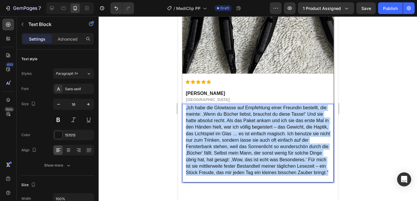
drag, startPoint x: 262, startPoint y: 155, endPoint x: 185, endPoint y: 84, distance: 105.0
click at [185, 104] on div "„Ich habe die Glowtasse auf Empfehlung einer Freundin bestellt, die meinte: ‚We…" at bounding box center [257, 140] width 145 height 73
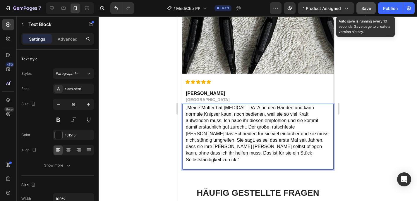
click at [370, 7] on span "Save" at bounding box center [366, 8] width 10 height 5
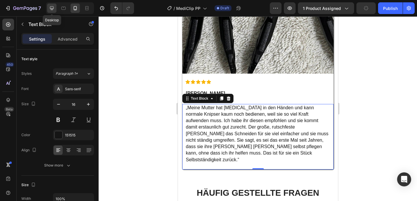
click at [51, 9] on icon at bounding box center [52, 8] width 6 height 6
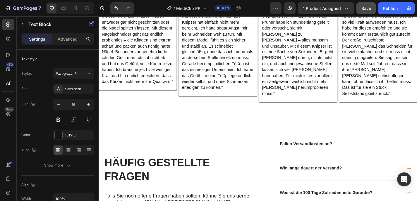
scroll to position [950, 0]
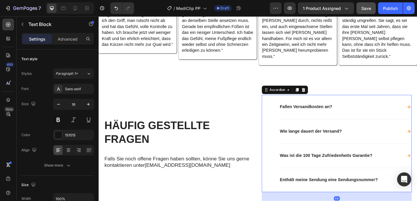
click at [379, 117] on div "Fallen Versandkosten an?" at bounding box center [365, 117] width 136 height 8
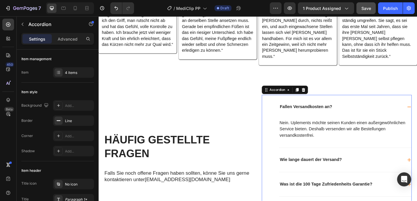
click at [379, 117] on div "Fallen Versandkosten an?" at bounding box center [365, 117] width 136 height 8
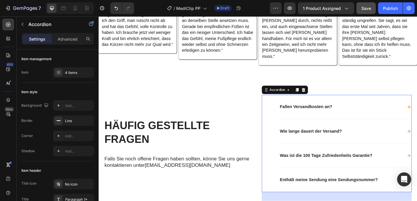
click at [376, 137] on div "Wie lange dauert der Versand?" at bounding box center [370, 143] width 146 height 27
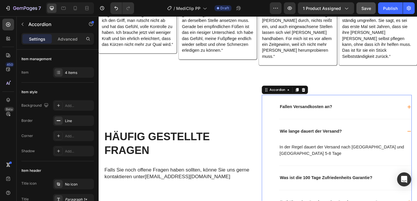
click at [378, 140] on div "Wie lange dauert der Versand?" at bounding box center [365, 144] width 136 height 8
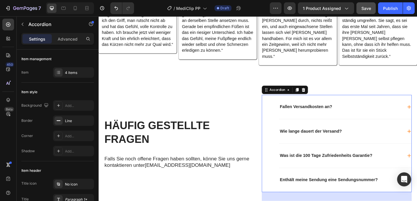
click at [407, 167] on div "Was ist die 100 Tage Zufriedenheits Garantie?" at bounding box center [365, 170] width 136 height 8
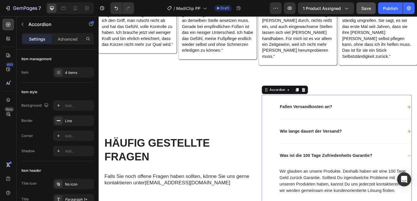
click at [407, 167] on div "Was ist die 100 Tage Zufriedenheits Garantie?" at bounding box center [365, 170] width 136 height 8
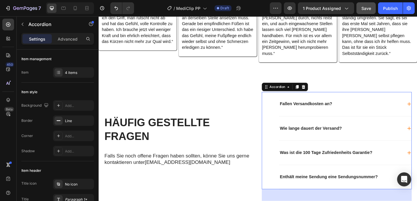
scroll to position [980, 0]
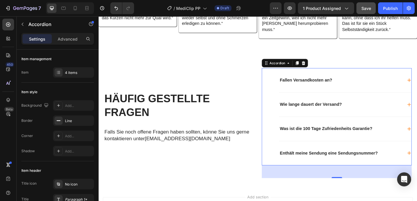
click at [401, 141] on div "Was ist die 100 Tage Zufriedenheits Garantie?" at bounding box center [365, 141] width 136 height 8
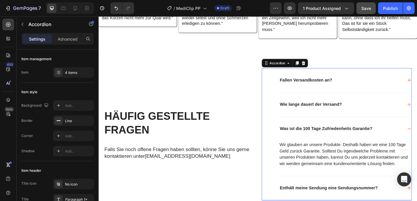
click at [404, 141] on div "Was ist die 100 Tage Zufriedenheits Garantie?" at bounding box center [365, 141] width 136 height 8
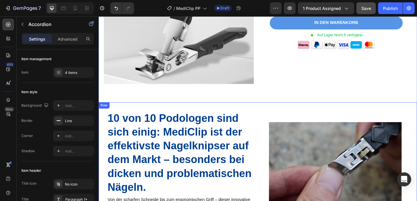
scroll to position [32, 0]
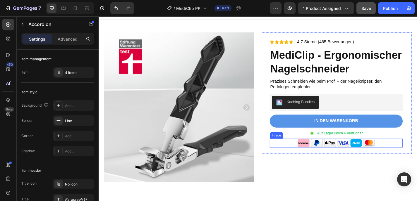
click at [340, 161] on img at bounding box center [361, 156] width 88 height 9
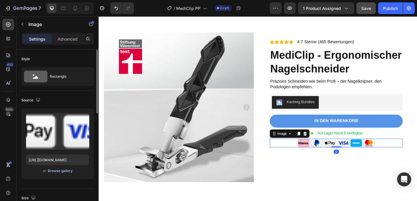
click at [53, 171] on div "Browse gallery" at bounding box center [60, 170] width 25 height 5
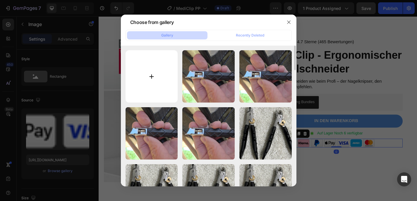
click at [151, 82] on input "file" at bounding box center [151, 76] width 52 height 52
type input "C:\fakepath\Modern Elegant Kosmetik Mode Logo.png"
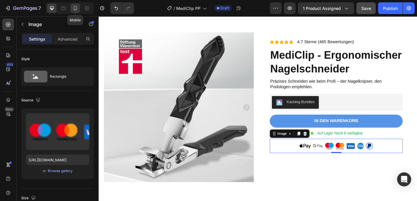
click at [76, 8] on icon at bounding box center [75, 8] width 6 height 6
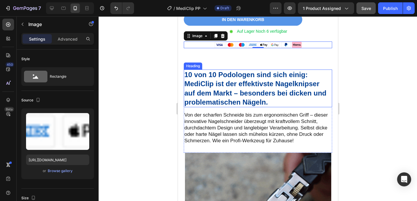
scroll to position [278, 0]
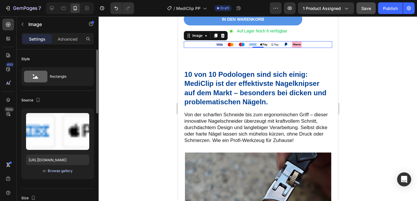
click at [63, 171] on div "Browse gallery" at bounding box center [60, 170] width 25 height 5
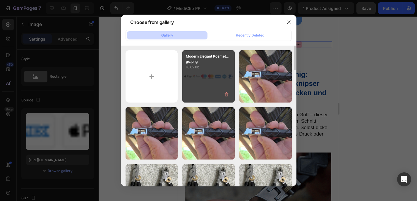
click at [189, 83] on div "Modern Elegant Kosmet...go.png 18.62 kb" at bounding box center [208, 76] width 52 height 52
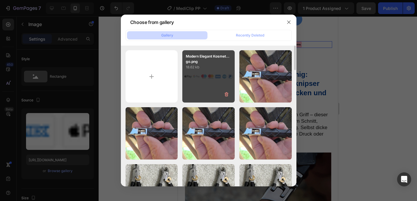
type input "https://cdn.shopify.com/s/files/1/0941/7444/5907/files/gempages_554191837036807…"
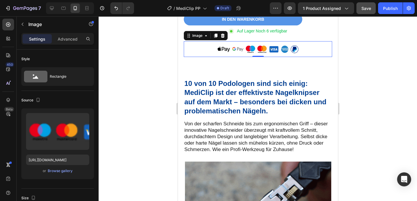
drag, startPoint x: 374, startPoint y: 101, endPoint x: 362, endPoint y: 104, distance: 12.3
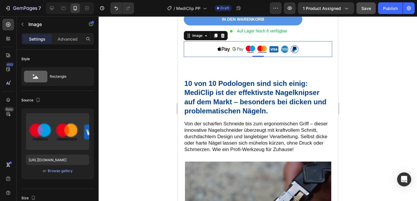
click at [374, 101] on div at bounding box center [258, 108] width 318 height 185
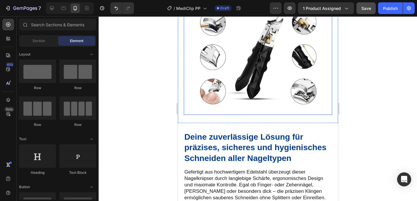
scroll to position [621, 0]
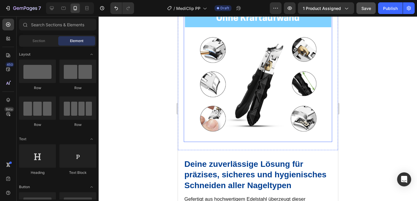
click at [269, 87] on img at bounding box center [258, 69] width 146 height 146
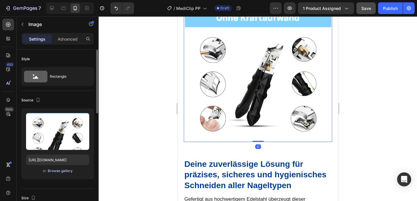
click at [52, 173] on div "Browse gallery" at bounding box center [60, 170] width 25 height 5
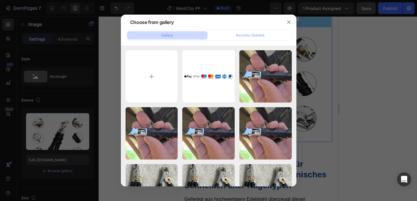
type input "C:\fakepath\Von Orthopäden entwickelt und getestet.png"
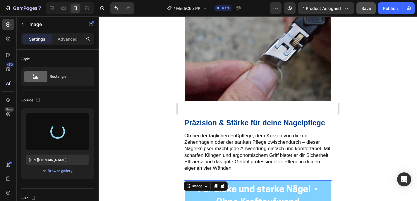
scroll to position [467, 0]
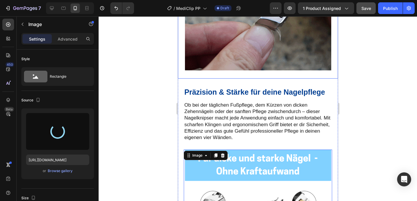
type input "https://cdn.shopify.com/s/files/1/0941/7444/5907/files/gempages_554191837036807…"
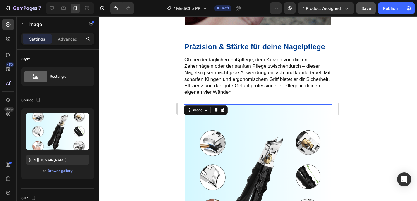
scroll to position [567, 0]
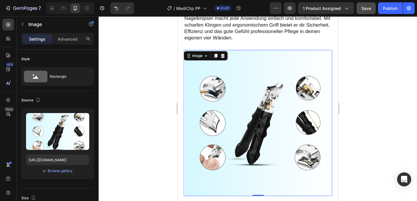
click at [390, 136] on div at bounding box center [258, 108] width 318 height 185
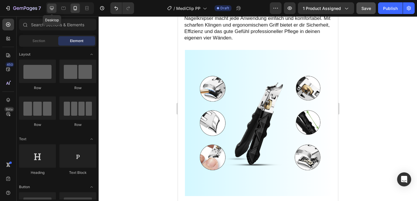
click at [55, 8] on div at bounding box center [51, 8] width 9 height 9
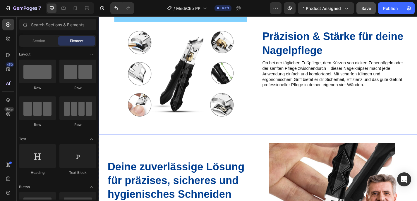
scroll to position [388, 0]
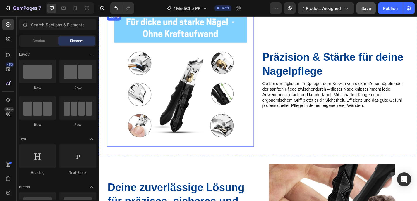
click at [239, 110] on img at bounding box center [189, 87] width 146 height 146
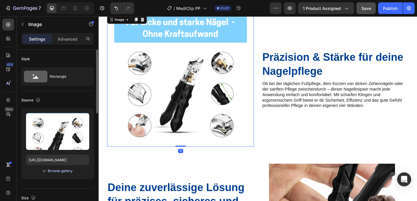
click at [52, 170] on div "Browse gallery" at bounding box center [60, 170] width 25 height 5
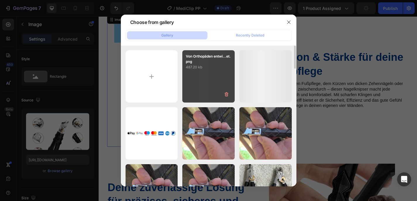
click at [210, 74] on div "Von Orthopäden entwi...et.png 487.20 kb" at bounding box center [208, 76] width 52 height 52
type input "https://cdn.shopify.com/s/files/1/0941/7444/5907/files/gempages_554191837036807…"
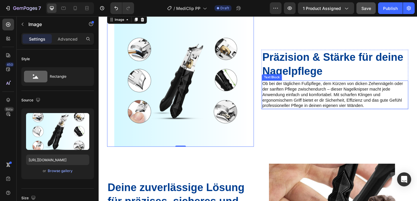
click at [335, 94] on p "Ob bei der täglichen Fußpflege, dem Kürzen von dicken Zehennägeln oder der sanf…" at bounding box center [359, 103] width 160 height 30
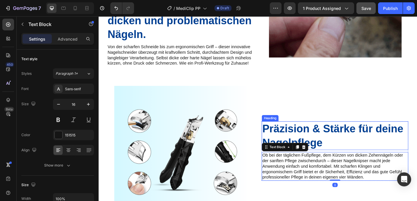
scroll to position [228, 0]
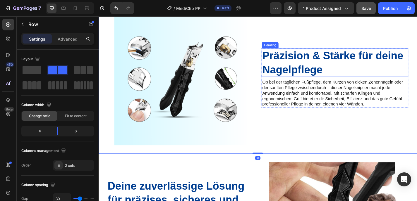
scroll to position [408, 0]
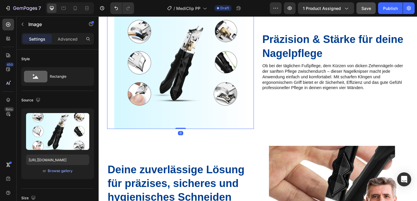
click at [171, 72] on img at bounding box center [189, 67] width 146 height 146
click at [59, 170] on div "Browse gallery" at bounding box center [60, 170] width 25 height 5
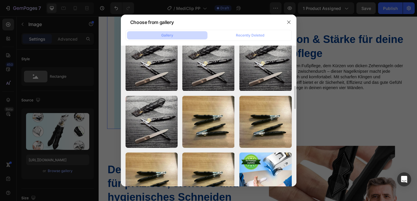
scroll to position [351, 0]
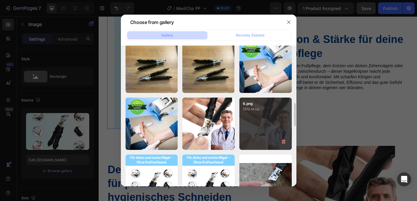
click at [252, 124] on div "6.png 1316.14 kb" at bounding box center [265, 124] width 52 height 52
type input "https://cdn.shopify.com/s/files/1/0941/7444/5907/files/gempages_554191837036807…"
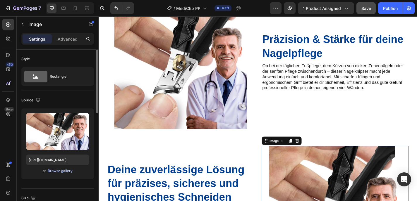
click at [70, 171] on div "Browse gallery" at bounding box center [60, 170] width 25 height 5
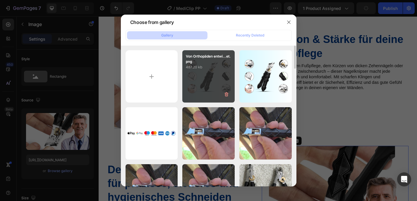
click at [197, 65] on p "487.20 kb" at bounding box center [208, 67] width 45 height 6
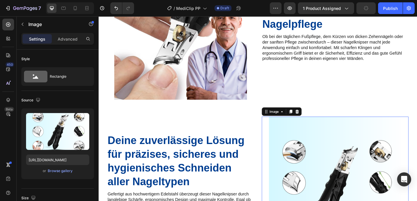
scroll to position [512, 0]
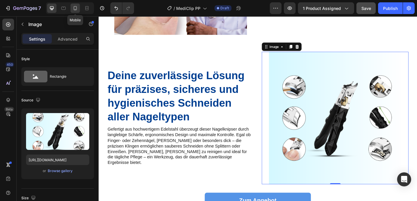
click at [73, 11] on icon at bounding box center [75, 8] width 6 height 6
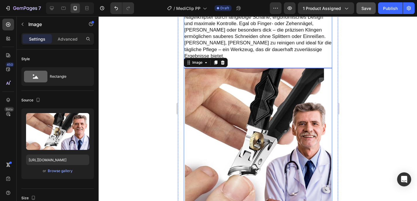
scroll to position [826, 0]
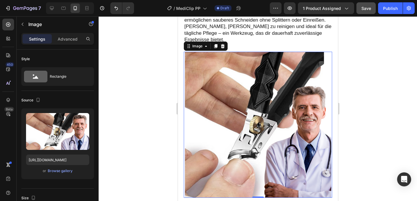
click at [283, 112] on img at bounding box center [258, 125] width 146 height 146
click at [57, 173] on div "Browse gallery" at bounding box center [60, 170] width 25 height 5
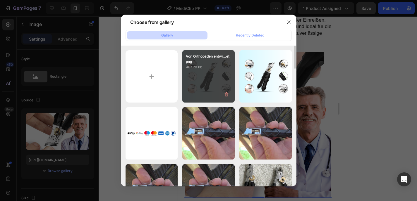
click at [190, 69] on p "487.20 kb" at bounding box center [208, 67] width 45 height 6
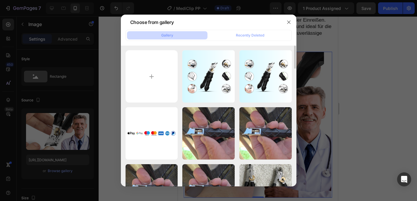
type input "https://cdn.shopify.com/s/files/1/0941/7444/5907/files/gempages_554191837036807…"
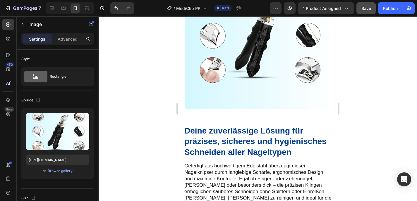
scroll to position [642, 0]
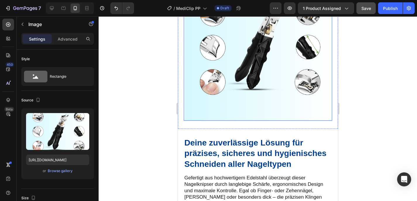
drag, startPoint x: 250, startPoint y: 80, endPoint x: 236, endPoint y: 87, distance: 15.8
click at [250, 80] on img at bounding box center [258, 48] width 146 height 146
click at [45, 168] on span "or" at bounding box center [45, 171] width 4 height 7
click at [56, 172] on div "Browse gallery" at bounding box center [60, 170] width 25 height 5
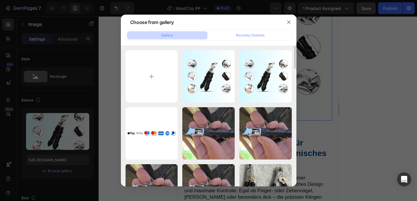
scroll to position [364, 0]
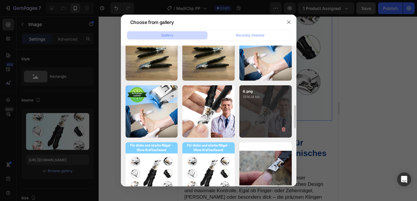
click at [271, 115] on div "6.png 1316.14 kb" at bounding box center [265, 111] width 52 height 52
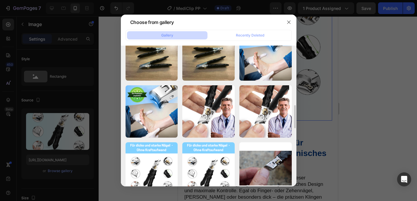
type input "https://cdn.shopify.com/s/files/1/0941/7444/5907/files/gempages_554191837036807…"
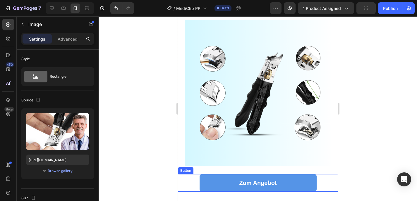
scroll to position [898, 0]
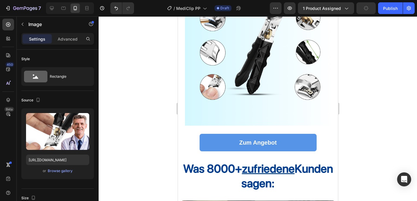
click at [389, 120] on div at bounding box center [258, 108] width 318 height 185
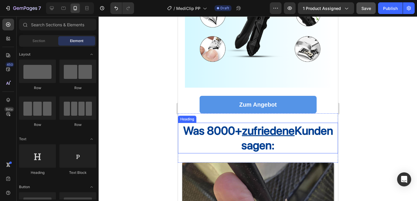
scroll to position [936, 0]
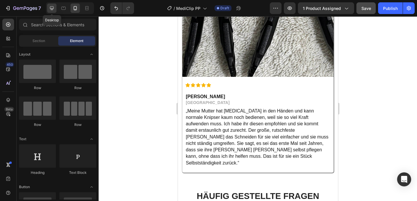
click at [54, 11] on icon at bounding box center [52, 8] width 6 height 6
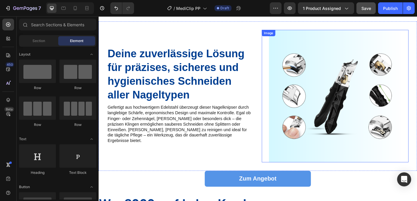
scroll to position [531, 0]
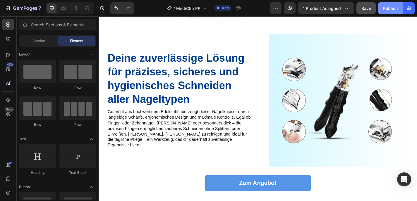
click at [386, 11] on div "Publish" at bounding box center [390, 8] width 15 height 6
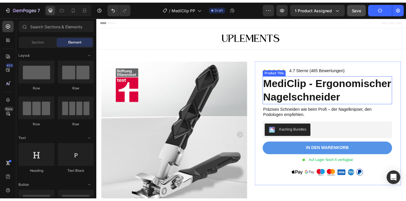
scroll to position [0, 0]
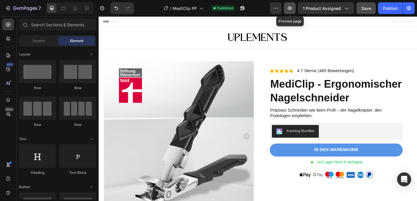
click at [292, 8] on icon "button" at bounding box center [290, 8] width 6 height 6
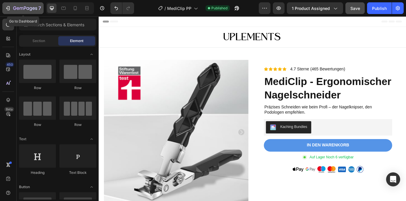
click at [11, 6] on div "7" at bounding box center [23, 8] width 36 height 7
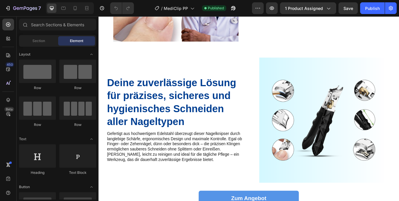
scroll to position [624, 0]
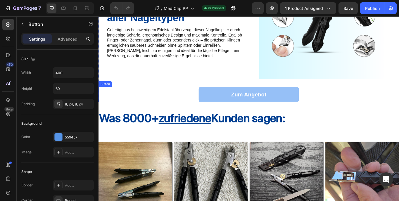
click at [319, 113] on link "Zum Angebot" at bounding box center [274, 108] width 117 height 18
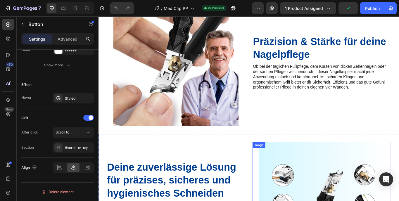
scroll to position [352, 0]
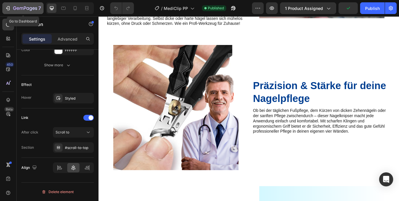
click at [7, 4] on button "7" at bounding box center [22, 8] width 41 height 12
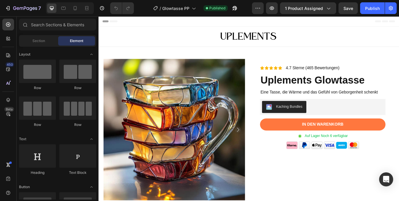
click at [8, 7] on icon "button" at bounding box center [8, 8] width 6 height 6
